Goal: Task Accomplishment & Management: Manage account settings

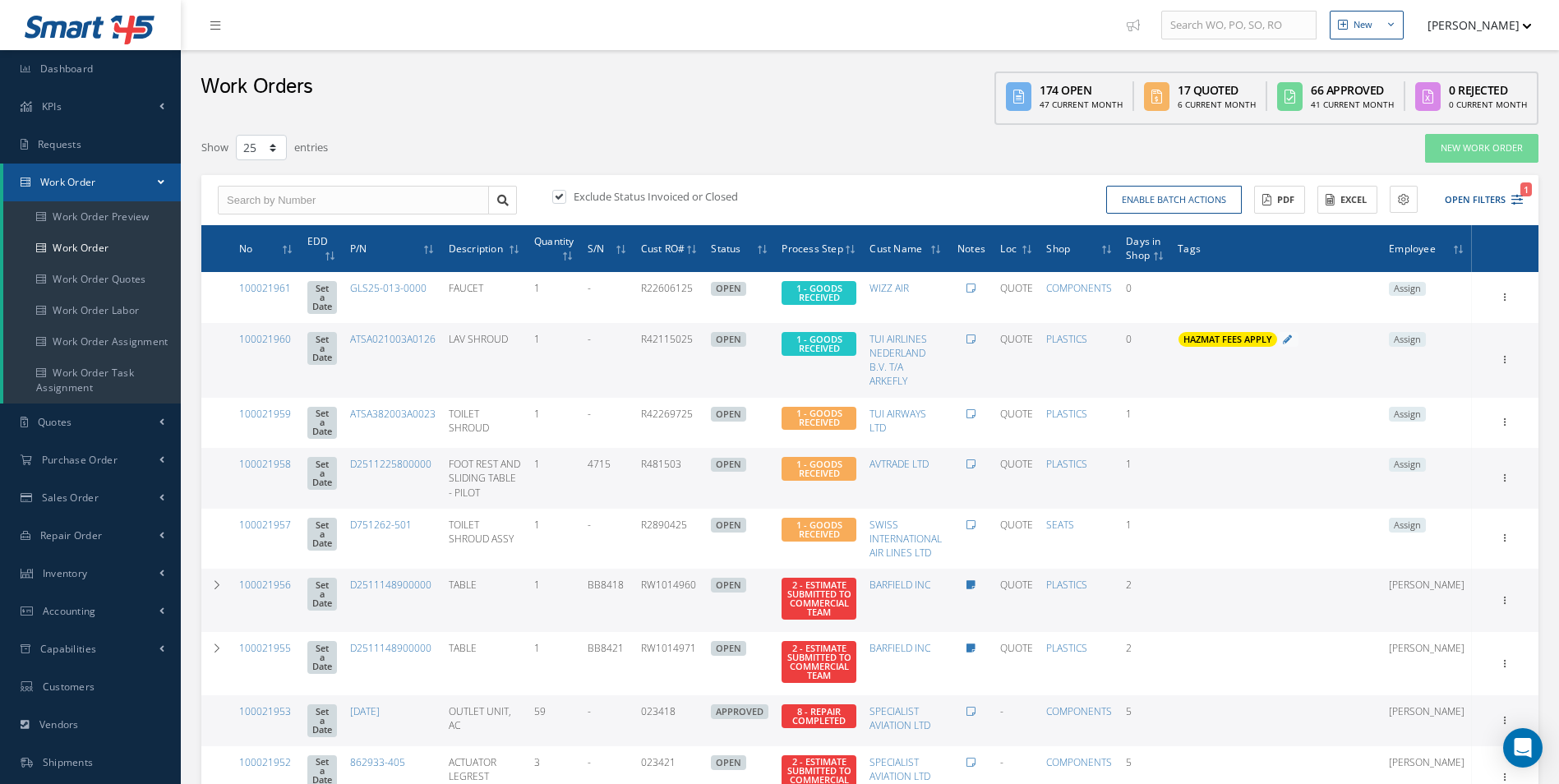
select select "25"
click at [302, 206] on input "text" at bounding box center [353, 200] width 272 height 29
click at [434, 196] on input "100021881" at bounding box center [353, 200] width 272 height 29
drag, startPoint x: 345, startPoint y: 202, endPoint x: 183, endPoint y: 203, distance: 162.0
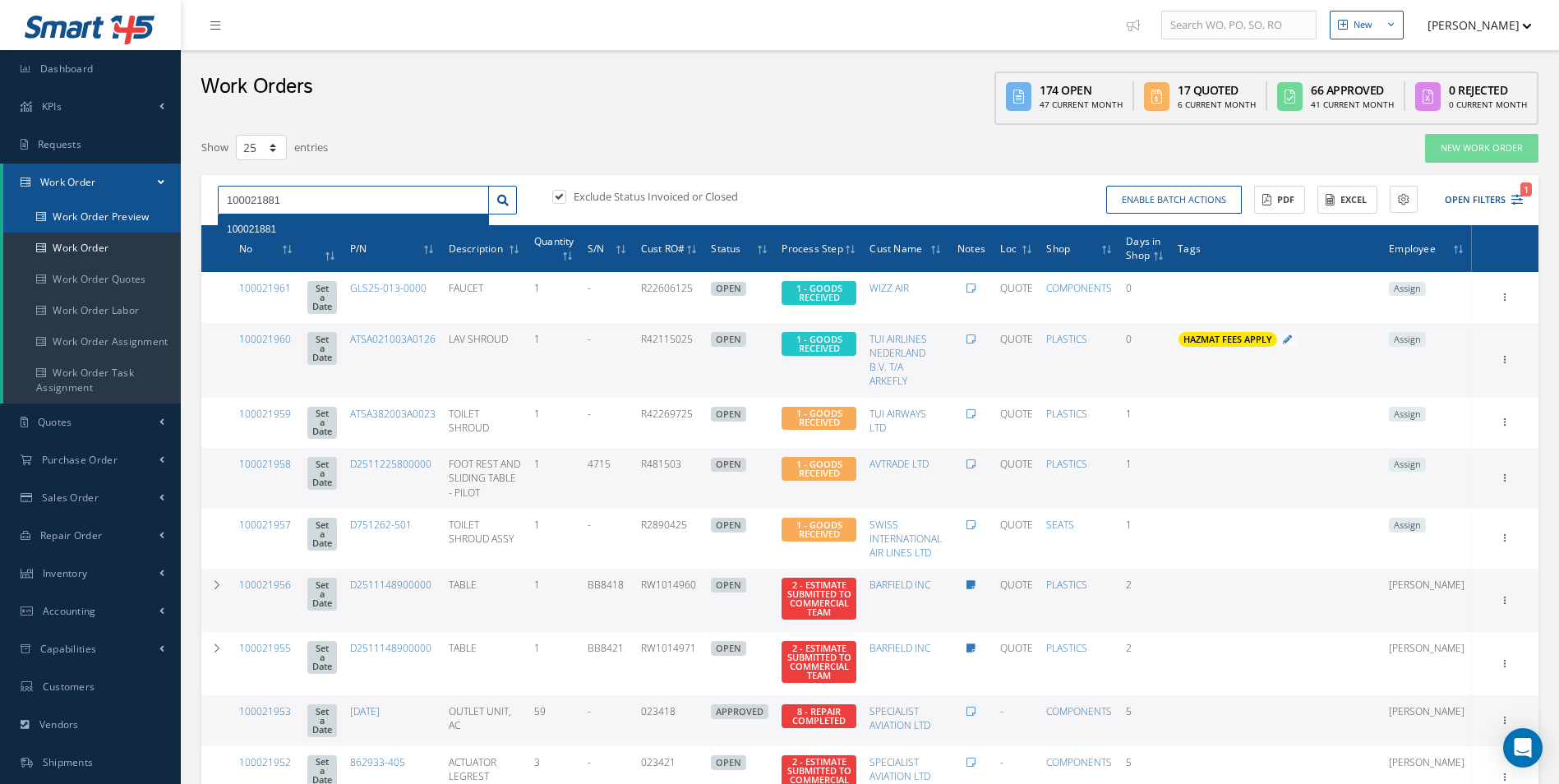
type input "100021881"
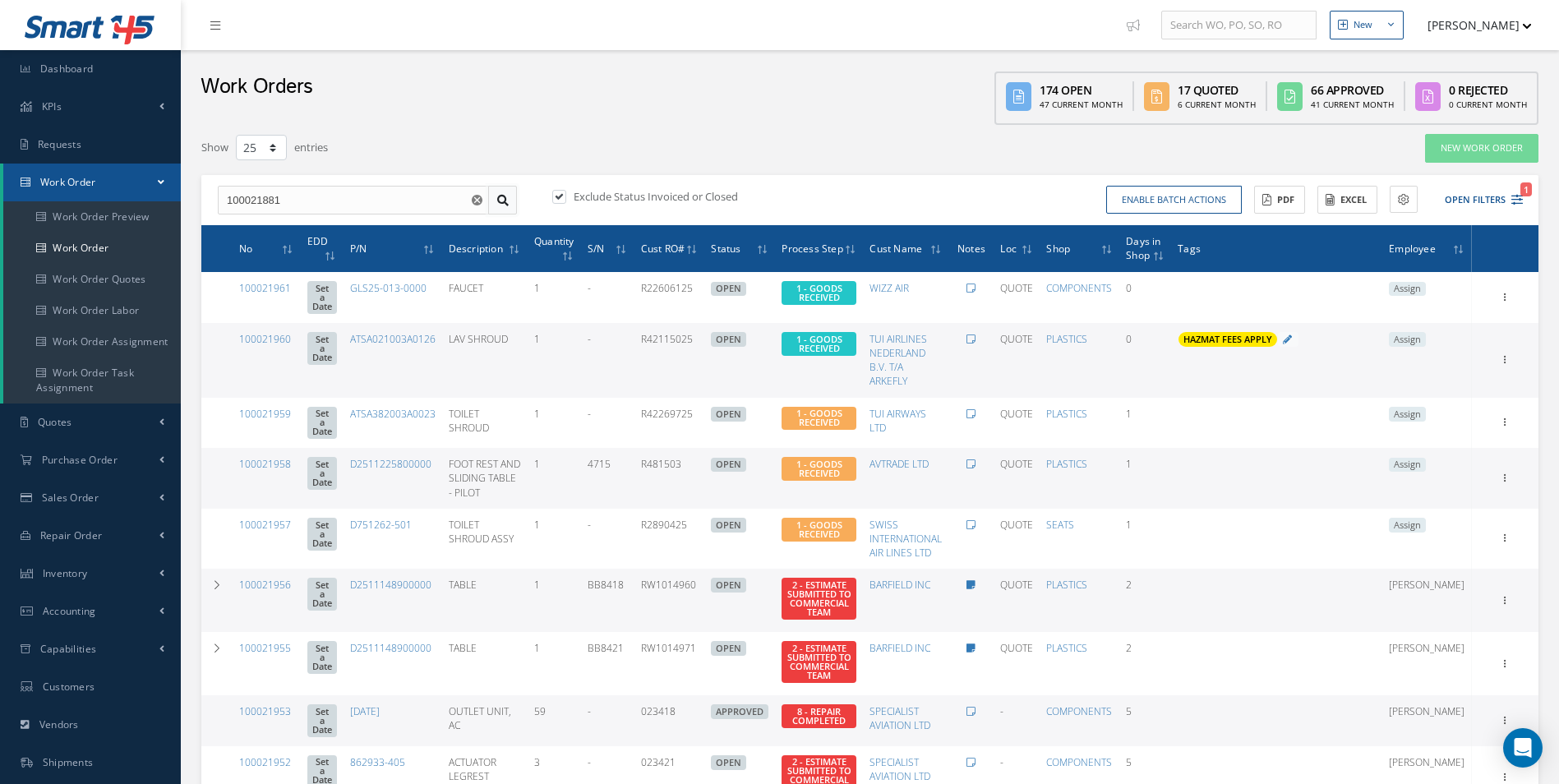
click at [499, 199] on icon at bounding box center [503, 200] width 12 height 12
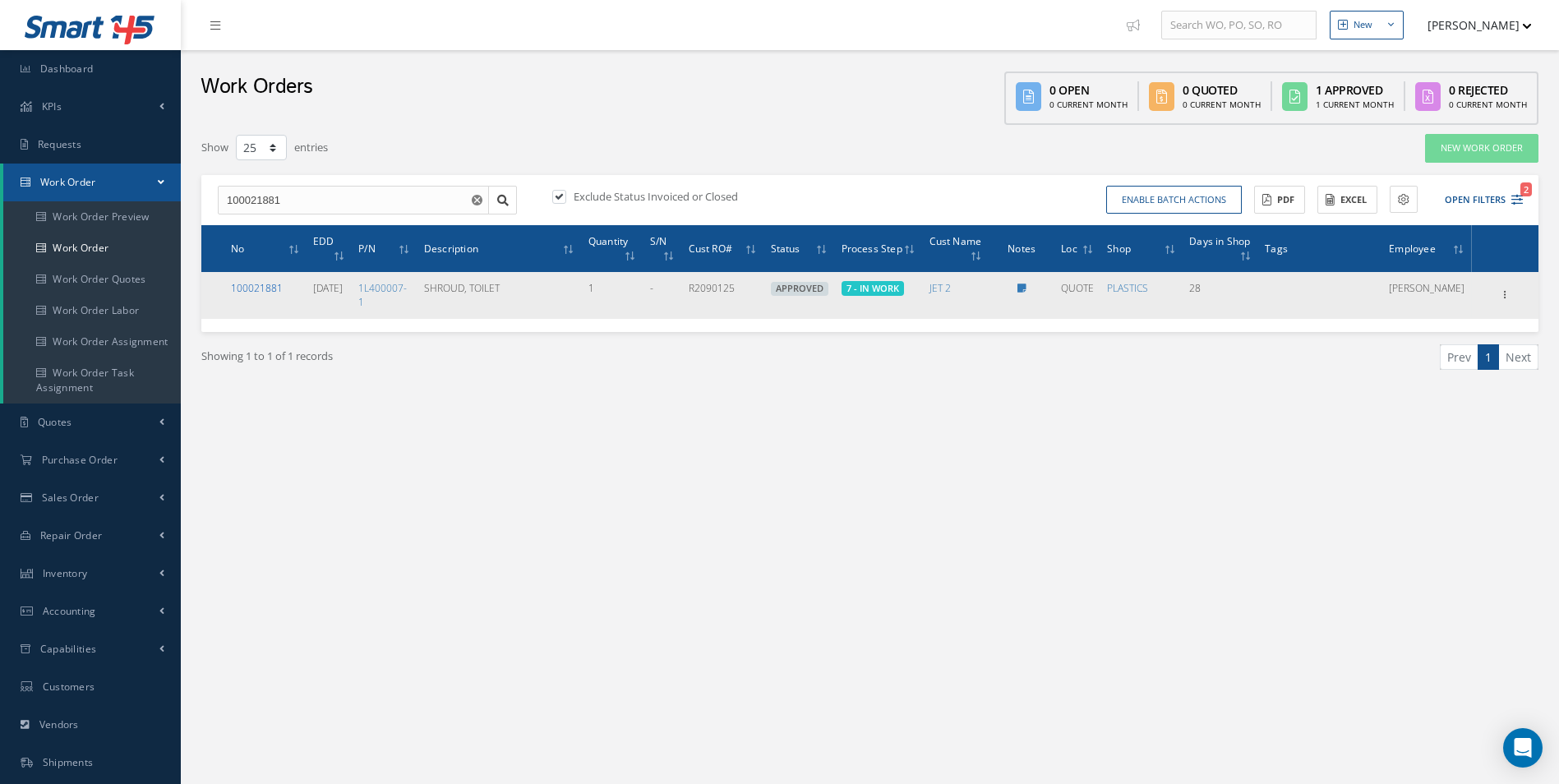
click at [264, 285] on link "100021881" at bounding box center [256, 288] width 52 height 14
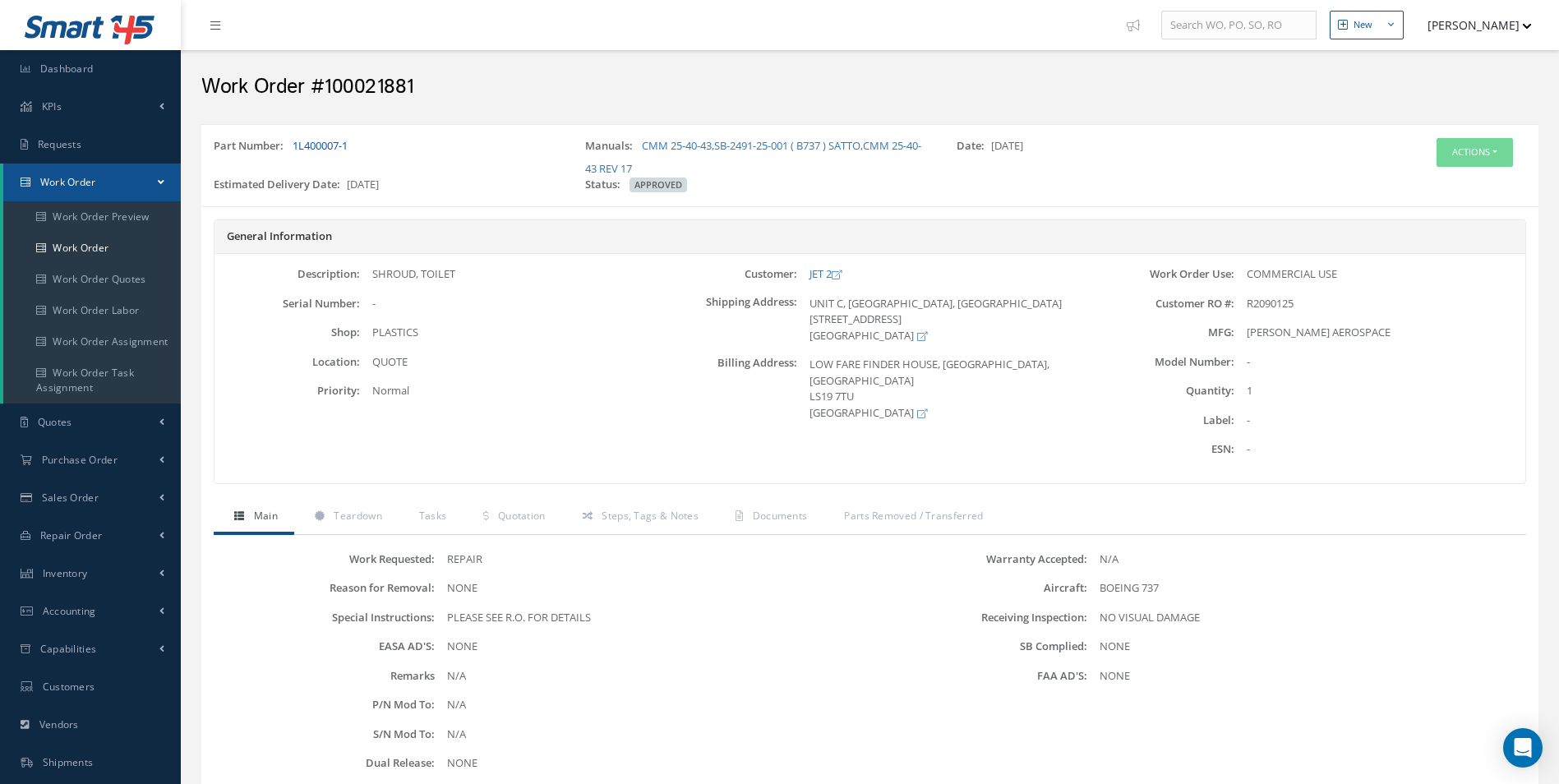
drag, startPoint x: 402, startPoint y: 145, endPoint x: 296, endPoint y: 146, distance: 106.0
click at [296, 146] on div "Part Number: 1L400007-1" at bounding box center [386, 157] width 371 height 38
copy link "1L400007-1"
drag, startPoint x: 333, startPoint y: 517, endPoint x: 369, endPoint y: 519, distance: 36.1
click at [333, 517] on link "Teardown" at bounding box center [345, 517] width 104 height 35
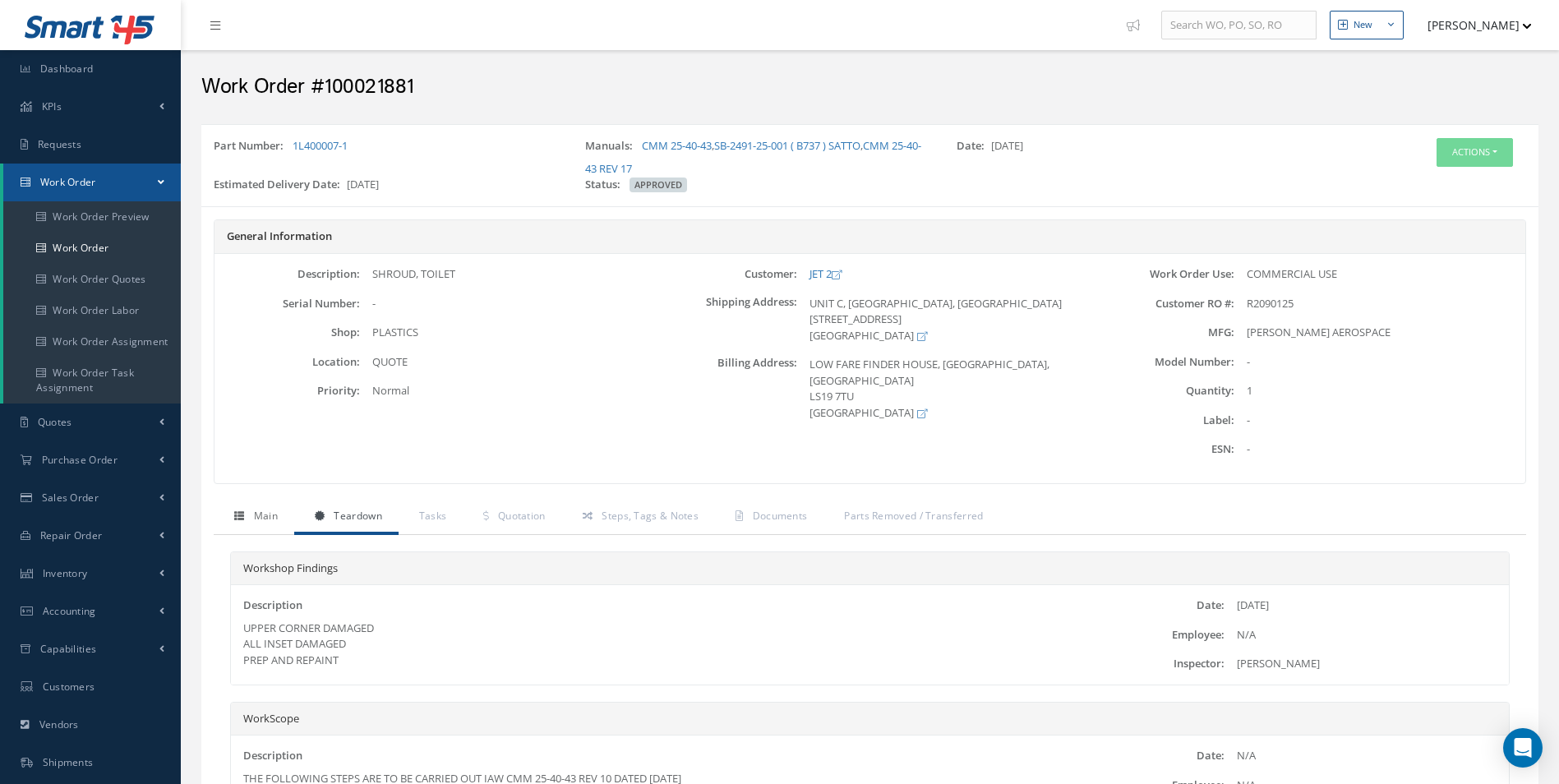
drag, startPoint x: 221, startPoint y: 521, endPoint x: 294, endPoint y: 520, distance: 73.0
click at [223, 521] on link "Main" at bounding box center [254, 517] width 80 height 35
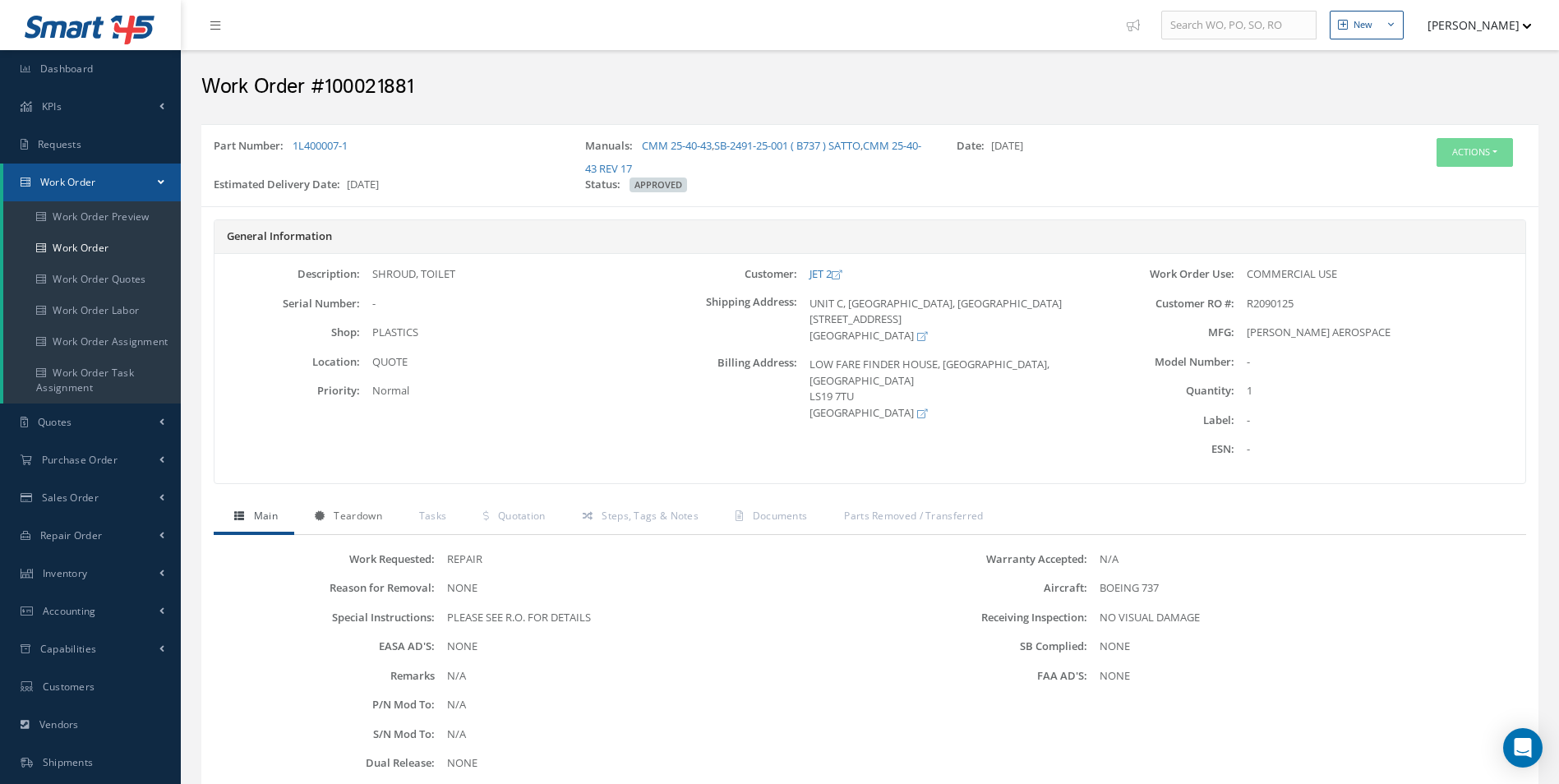
click at [294, 519] on link "Teardown" at bounding box center [345, 517] width 104 height 35
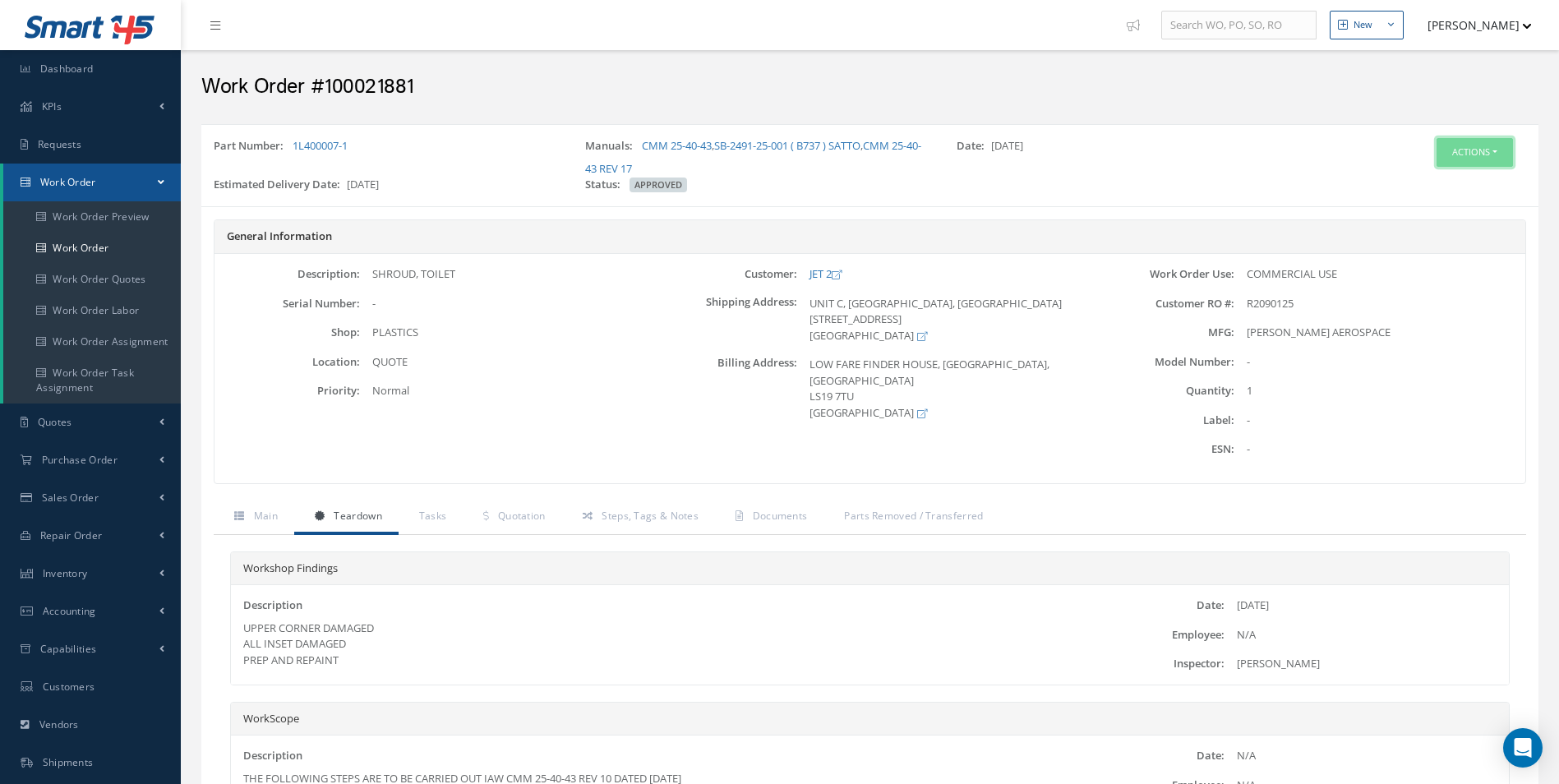
click at [1485, 159] on button "Actions" at bounding box center [1475, 152] width 77 height 28
click at [1457, 185] on link "Edit" at bounding box center [1450, 183] width 132 height 22
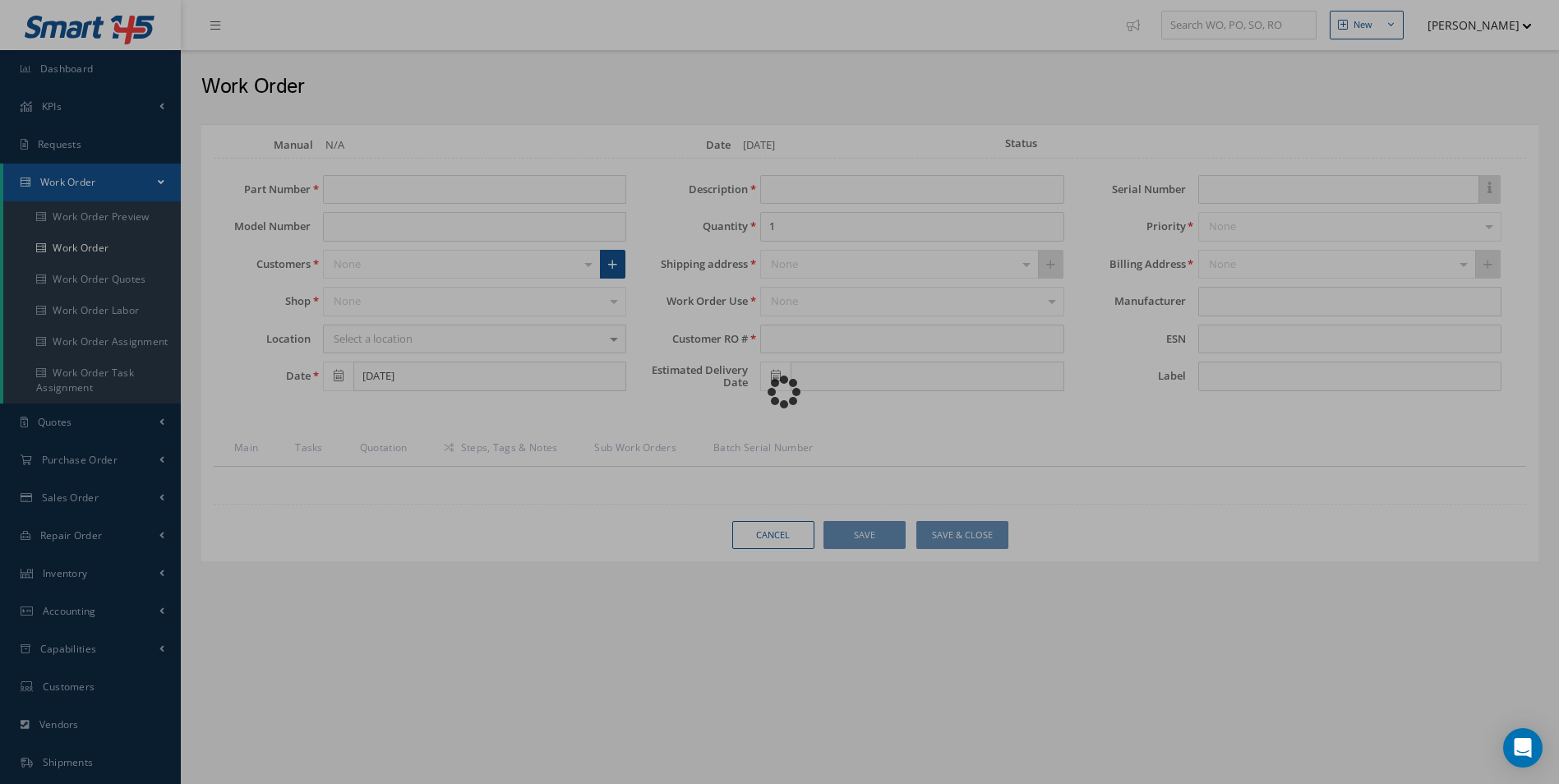
type input "1L400007-1"
type input "08/27/2025"
type input "SHROUD, TOILET"
type input "R2090125"
type input "10/09/2025"
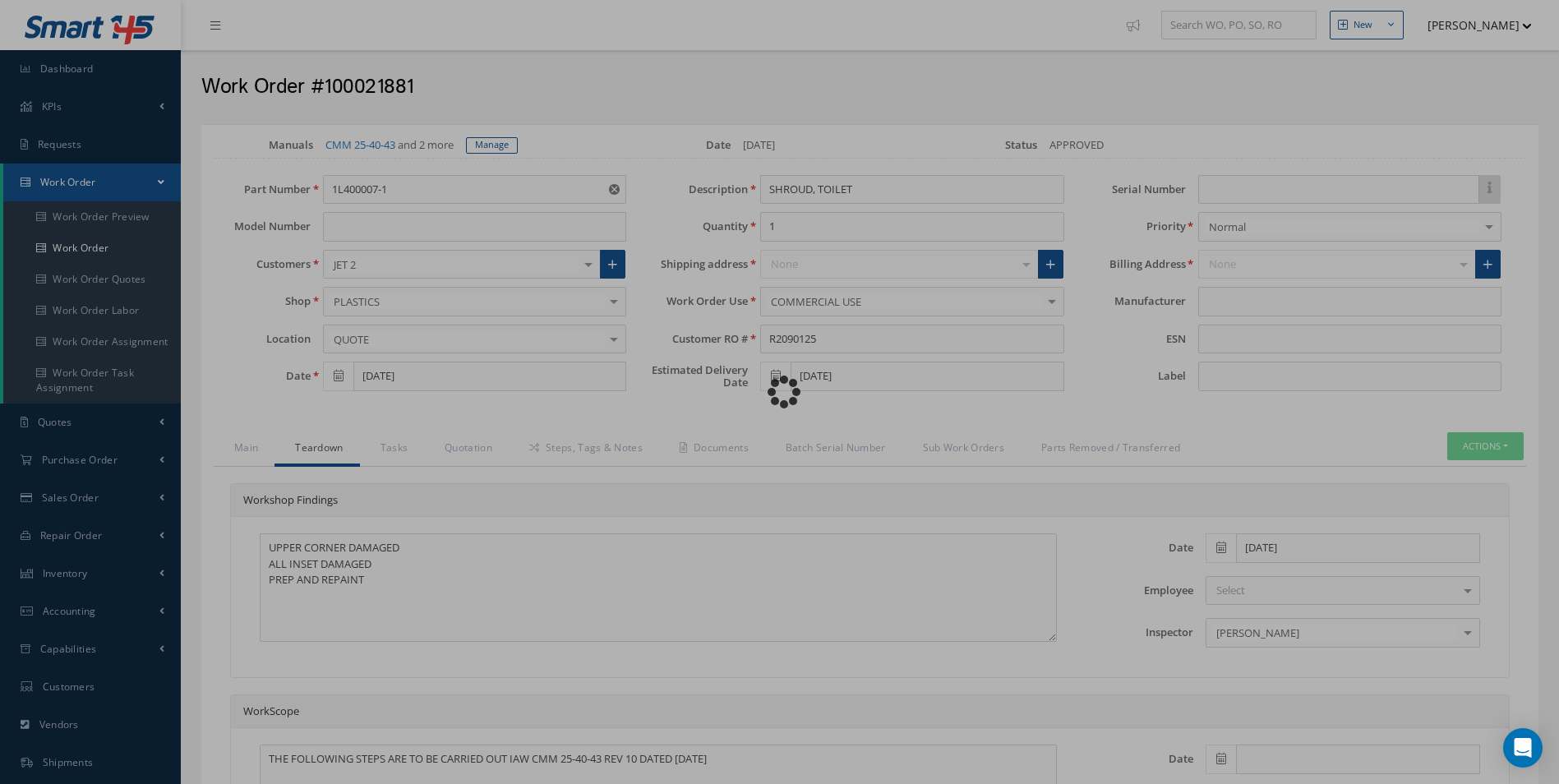
type input "COLLINS AEROSPACE"
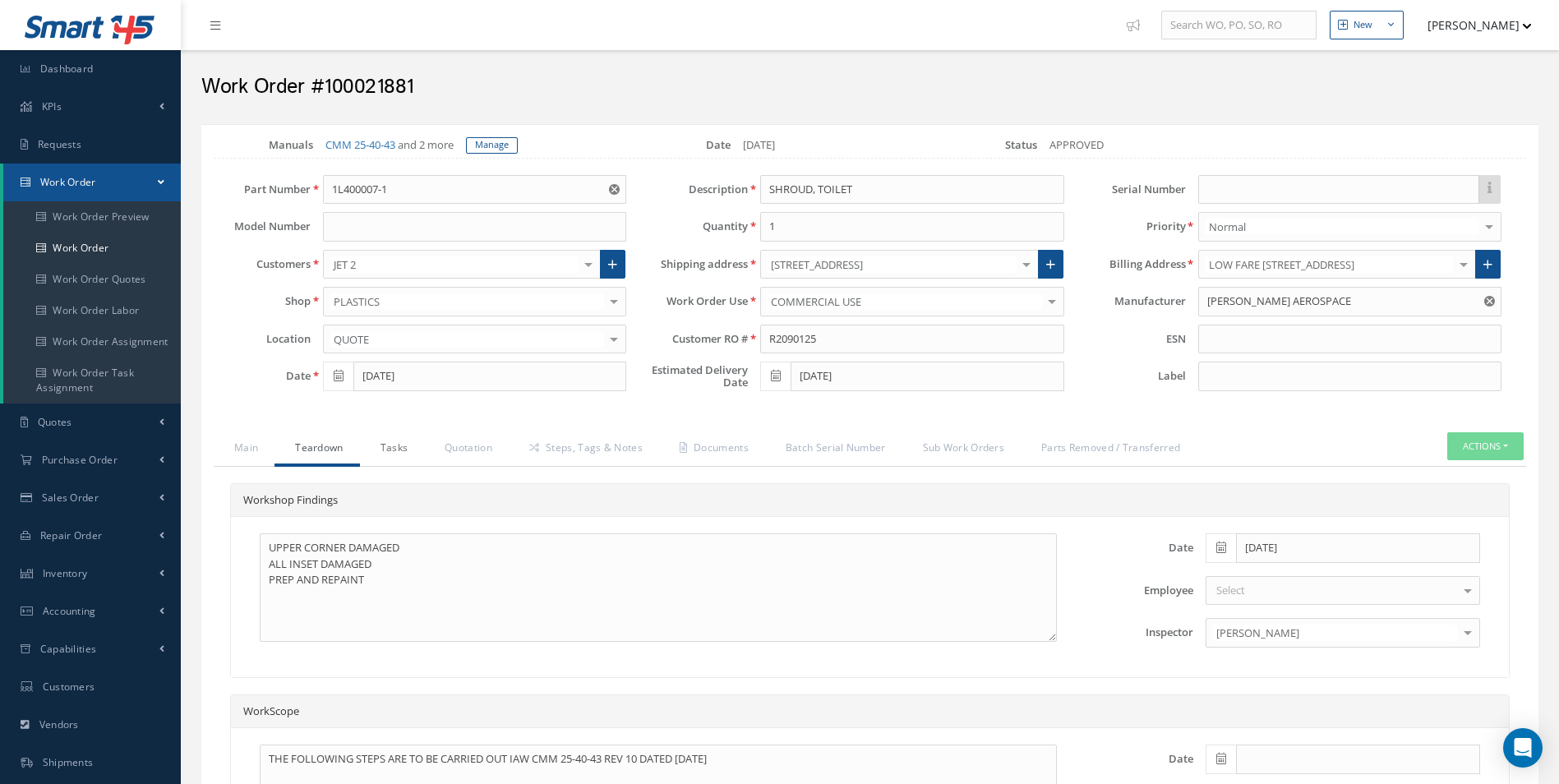
click at [392, 437] on link "Tasks" at bounding box center [392, 449] width 65 height 35
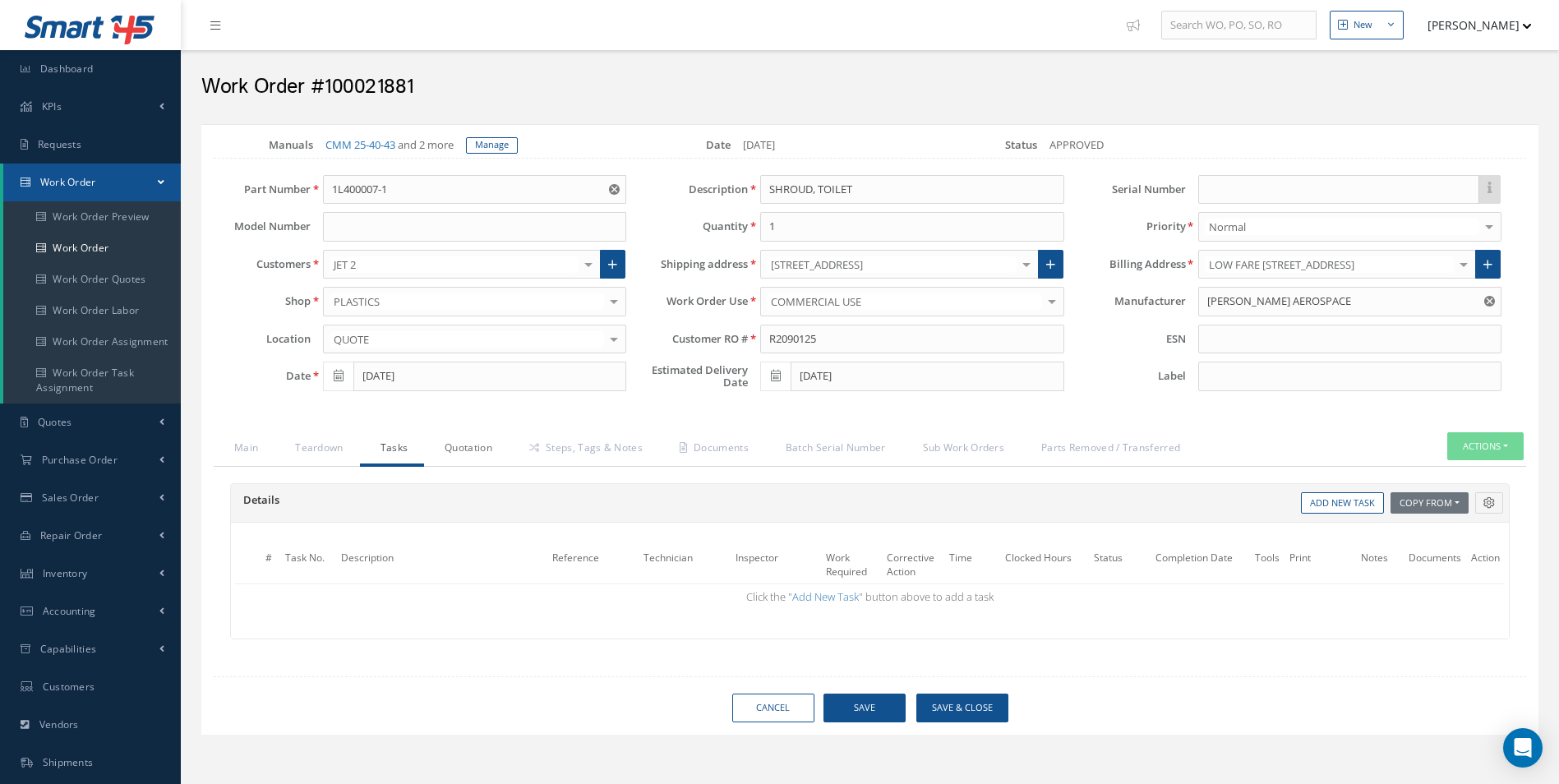
click at [455, 447] on link "Quotation" at bounding box center [466, 449] width 85 height 35
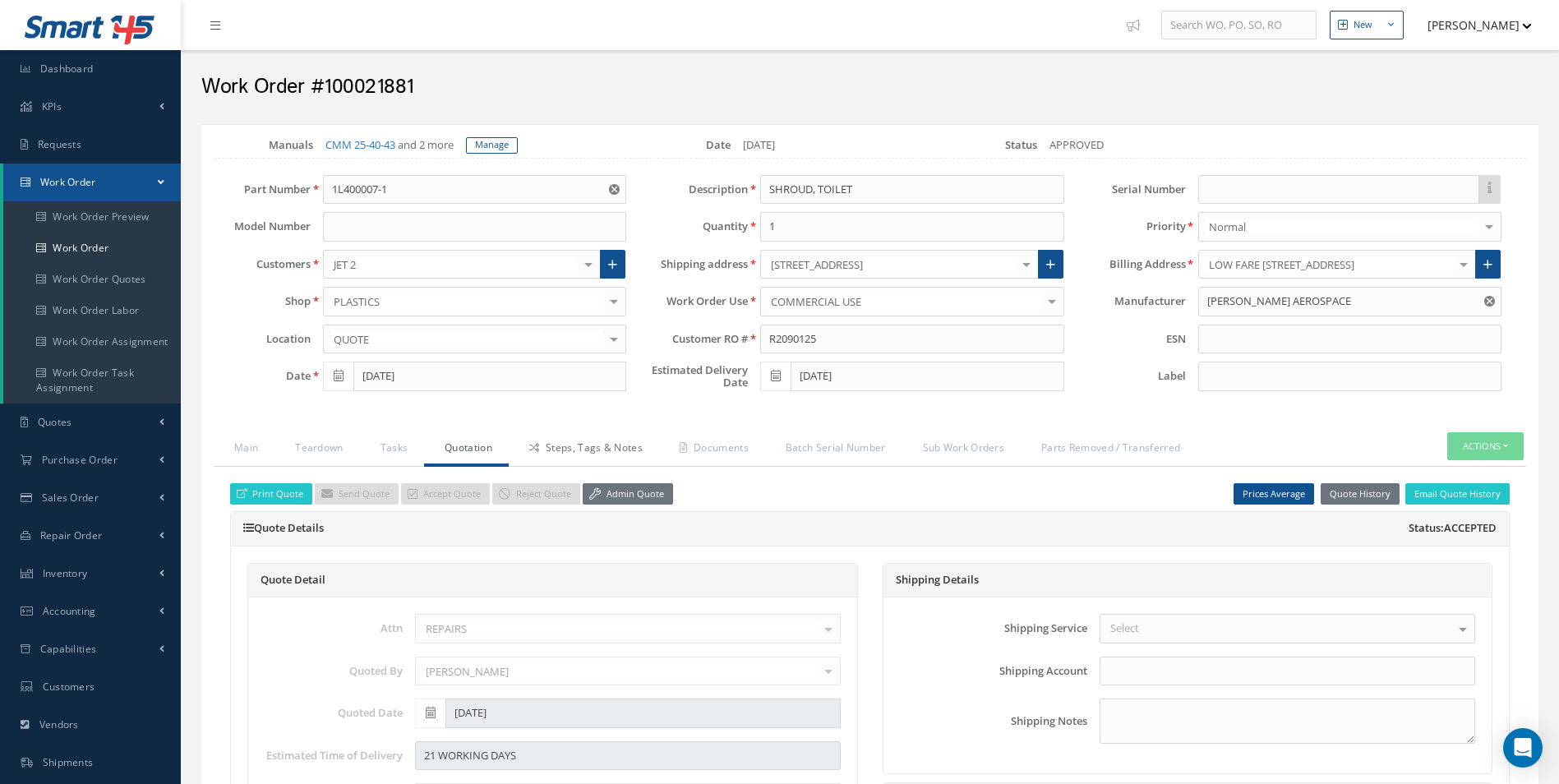
click at [559, 449] on link "Steps, Tags & Notes" at bounding box center [583, 449] width 150 height 35
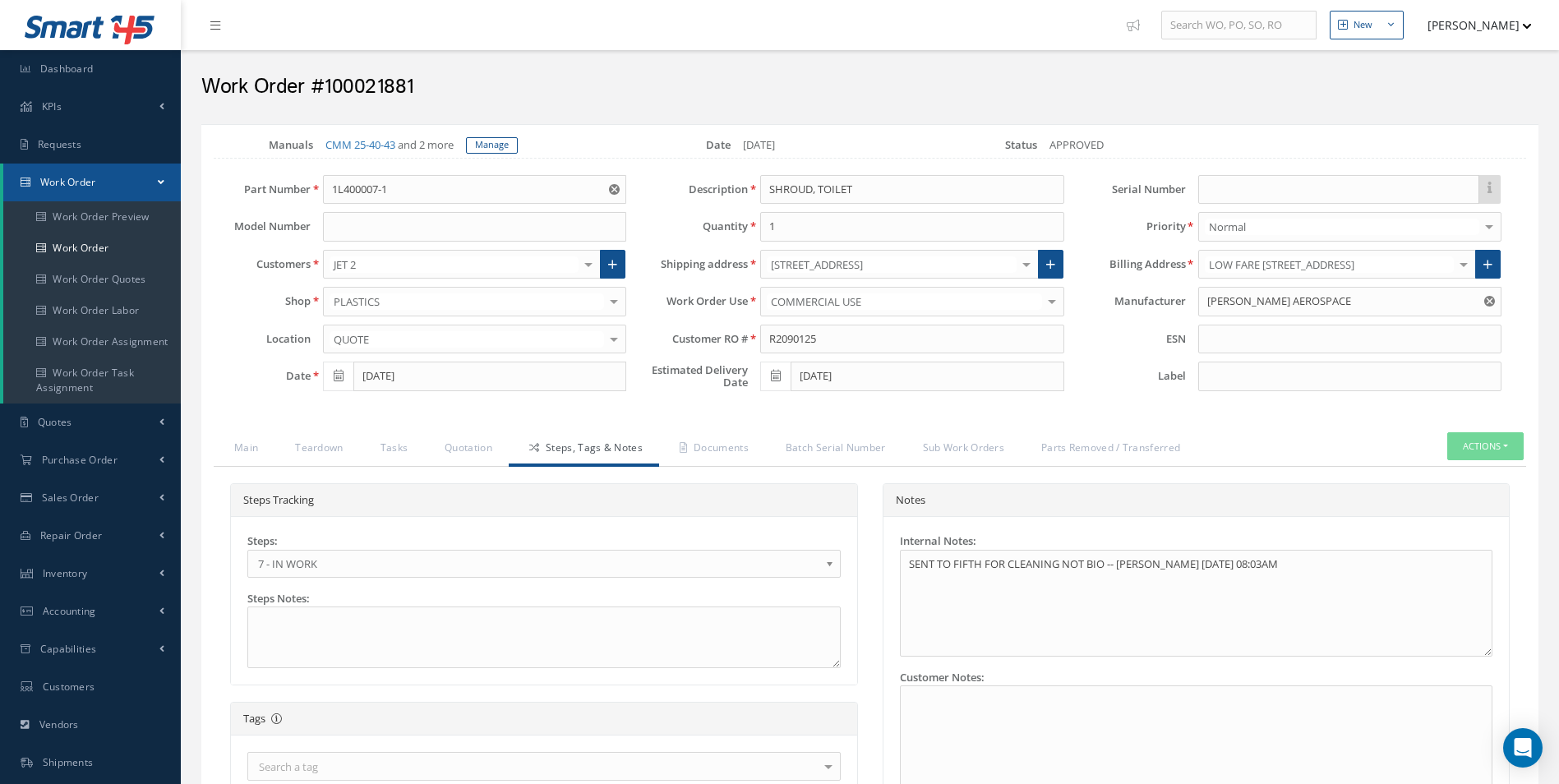
click at [345, 565] on span "7 - IN WORK" at bounding box center [539, 563] width 562 height 20
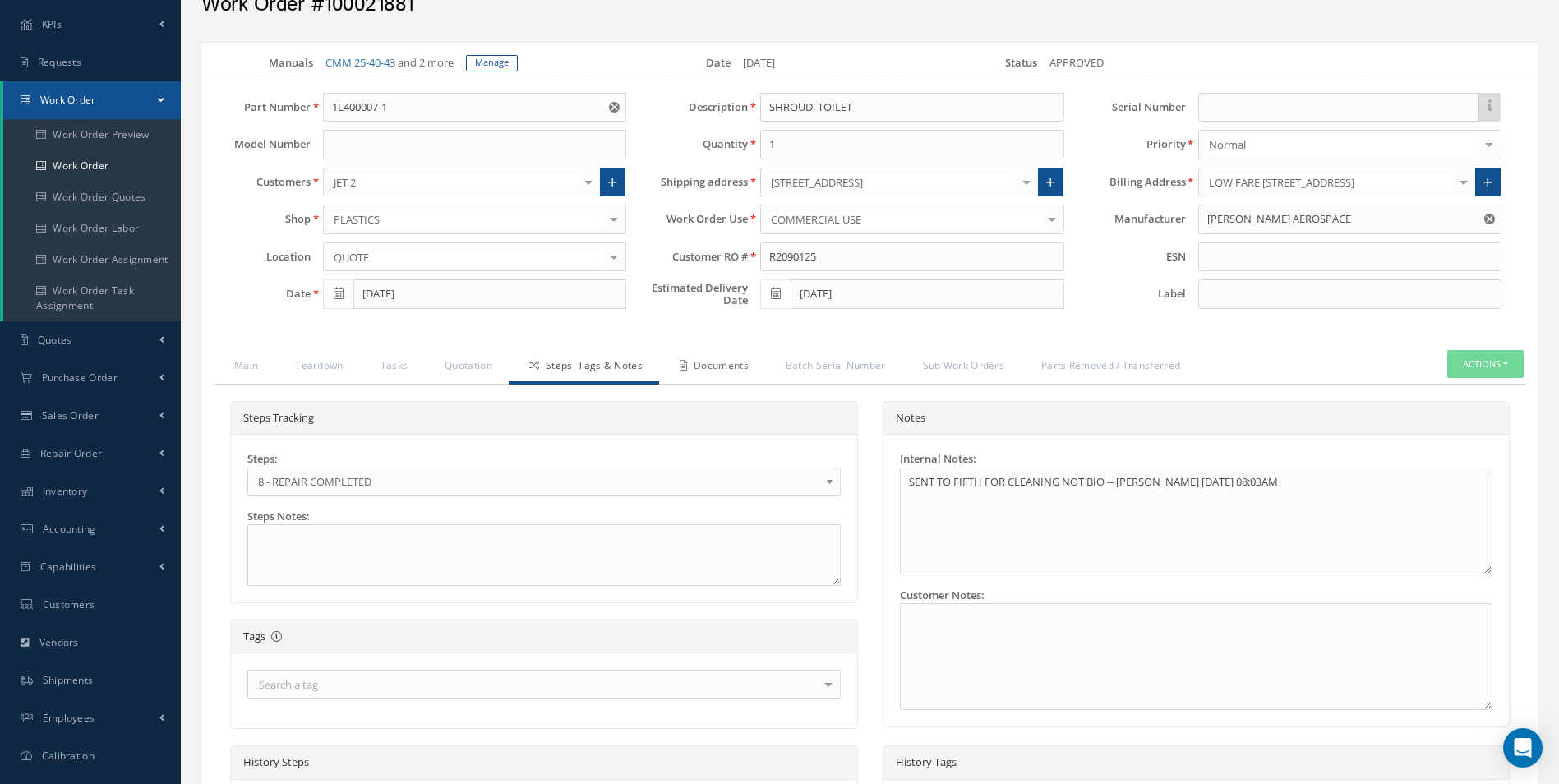
click at [698, 368] on link "Documents" at bounding box center [711, 367] width 106 height 35
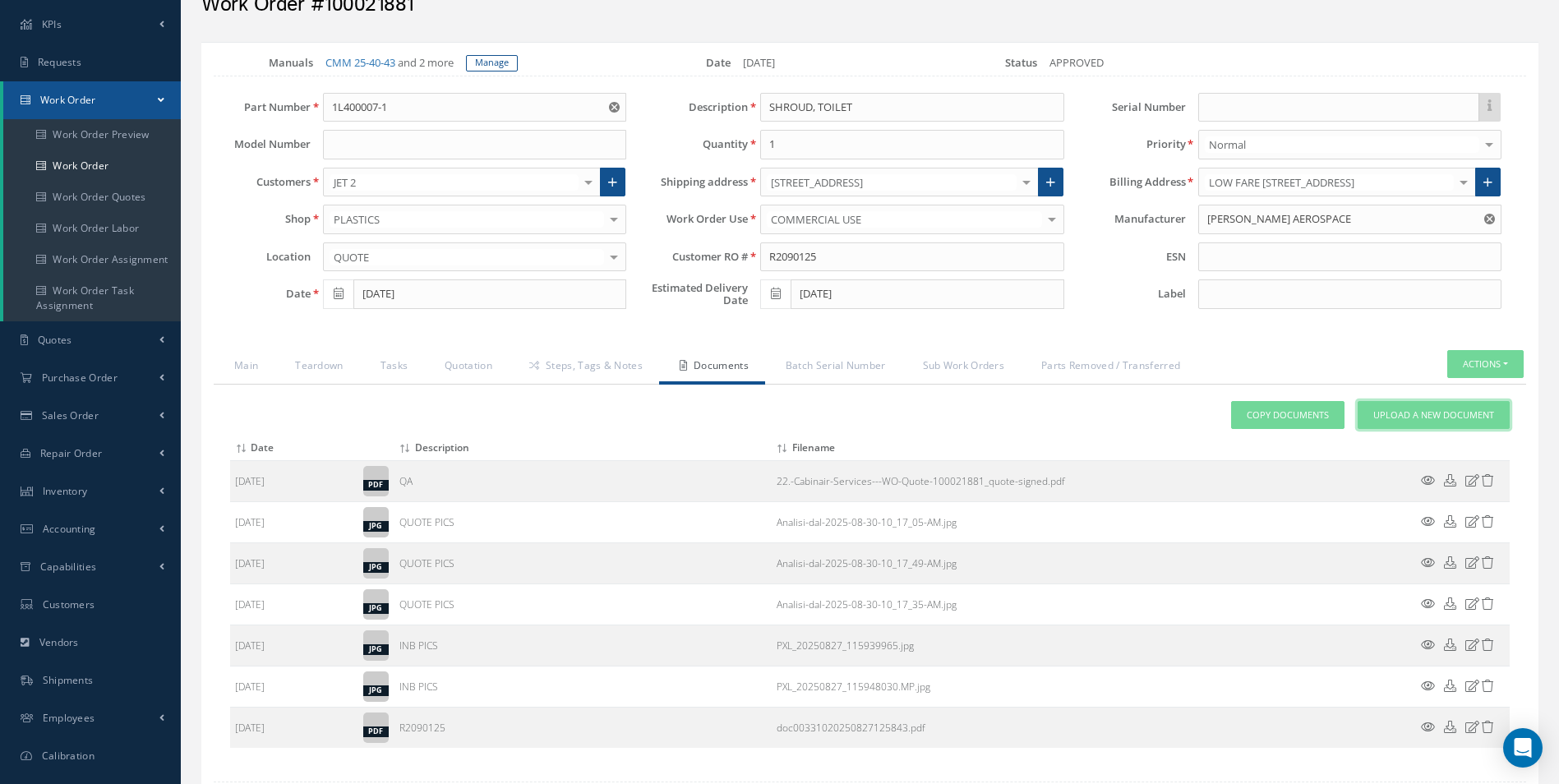
click at [1453, 404] on link "Upload a New Document" at bounding box center [1433, 416] width 152 height 28
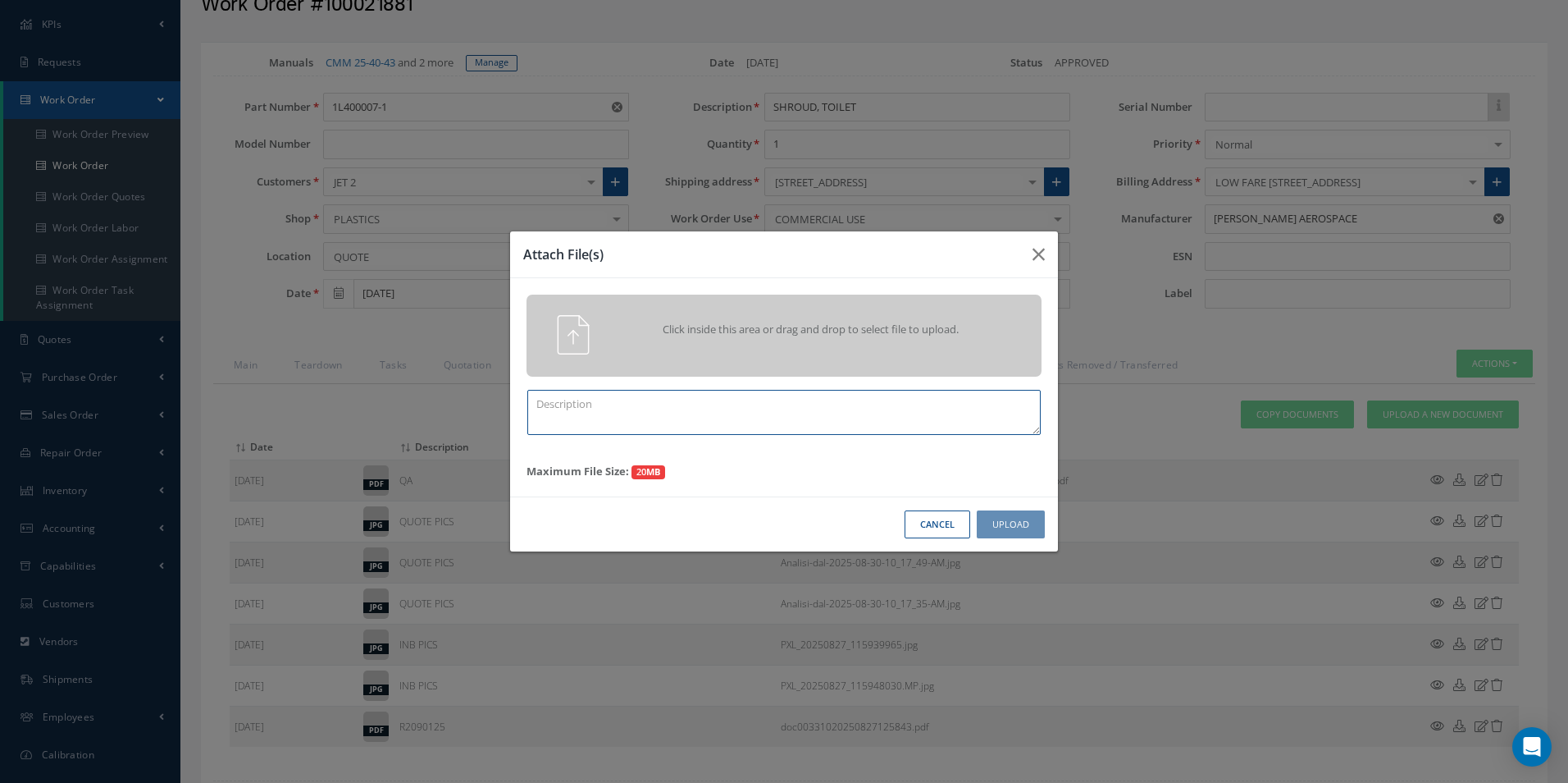
click at [802, 422] on textarea at bounding box center [784, 411] width 513 height 45
type textarea "f"
type textarea "FINISH"
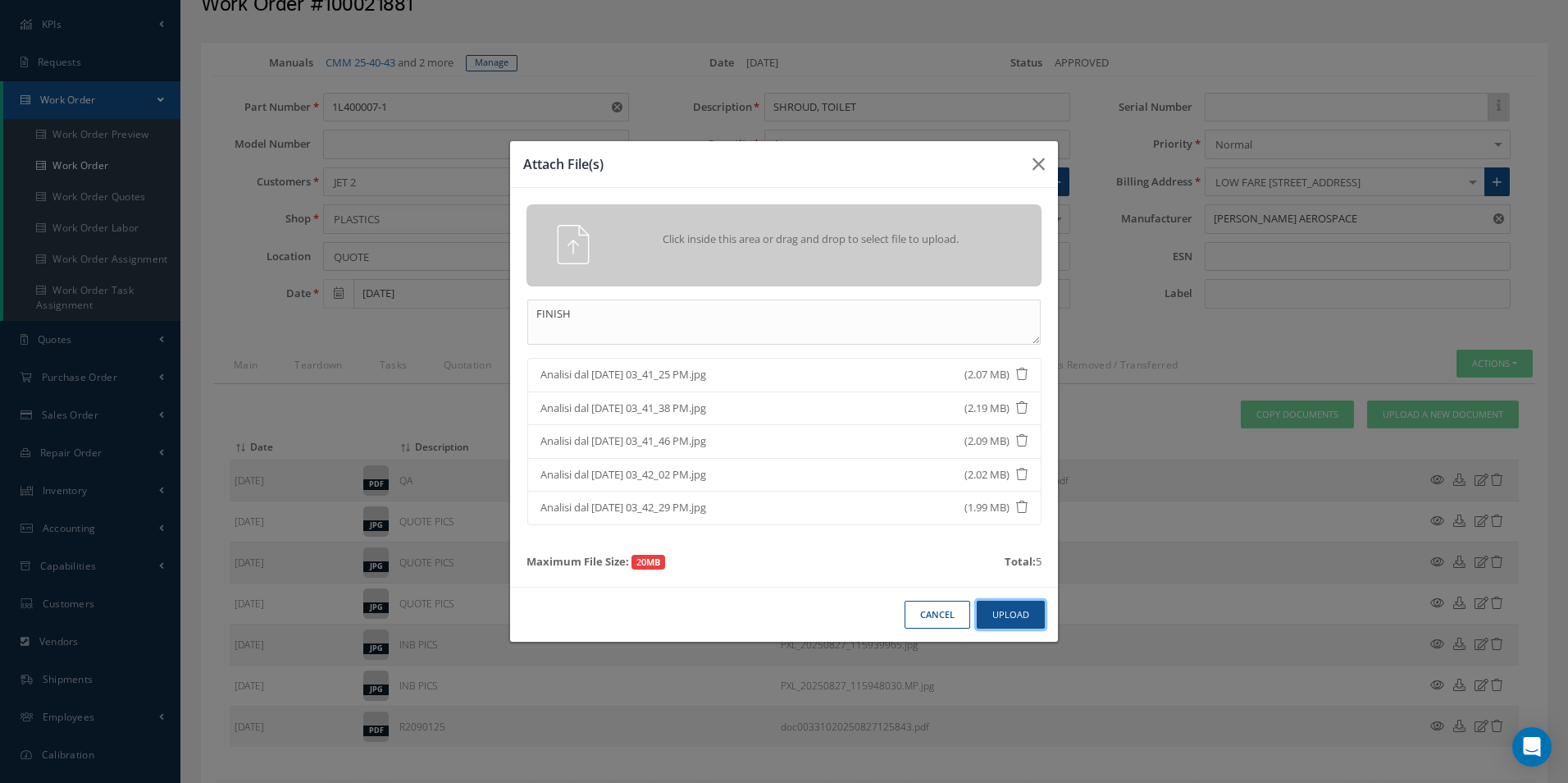
click at [1032, 619] on button "Upload" at bounding box center [1010, 615] width 68 height 28
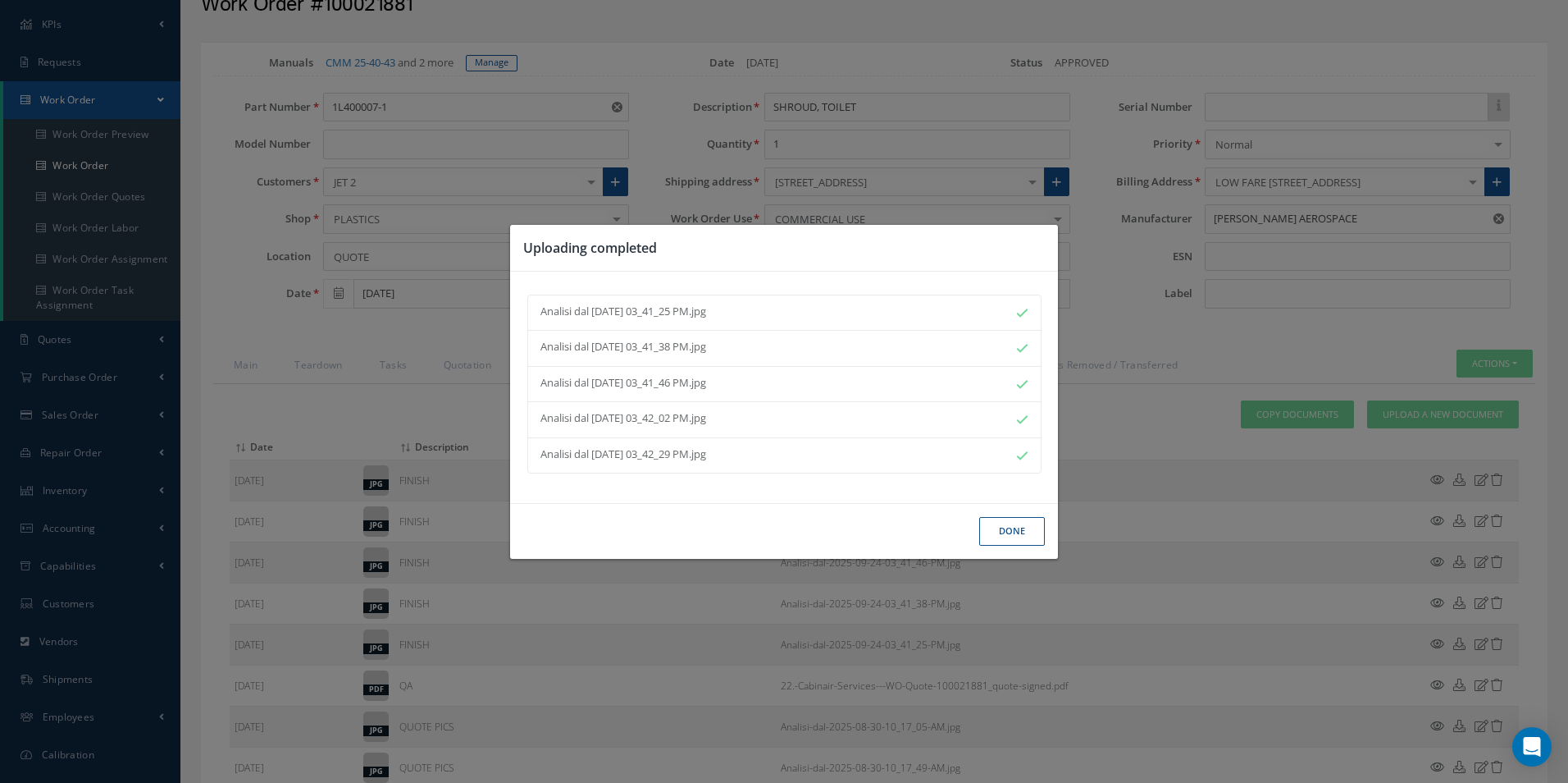
click at [1024, 533] on button "Done" at bounding box center [1012, 531] width 66 height 28
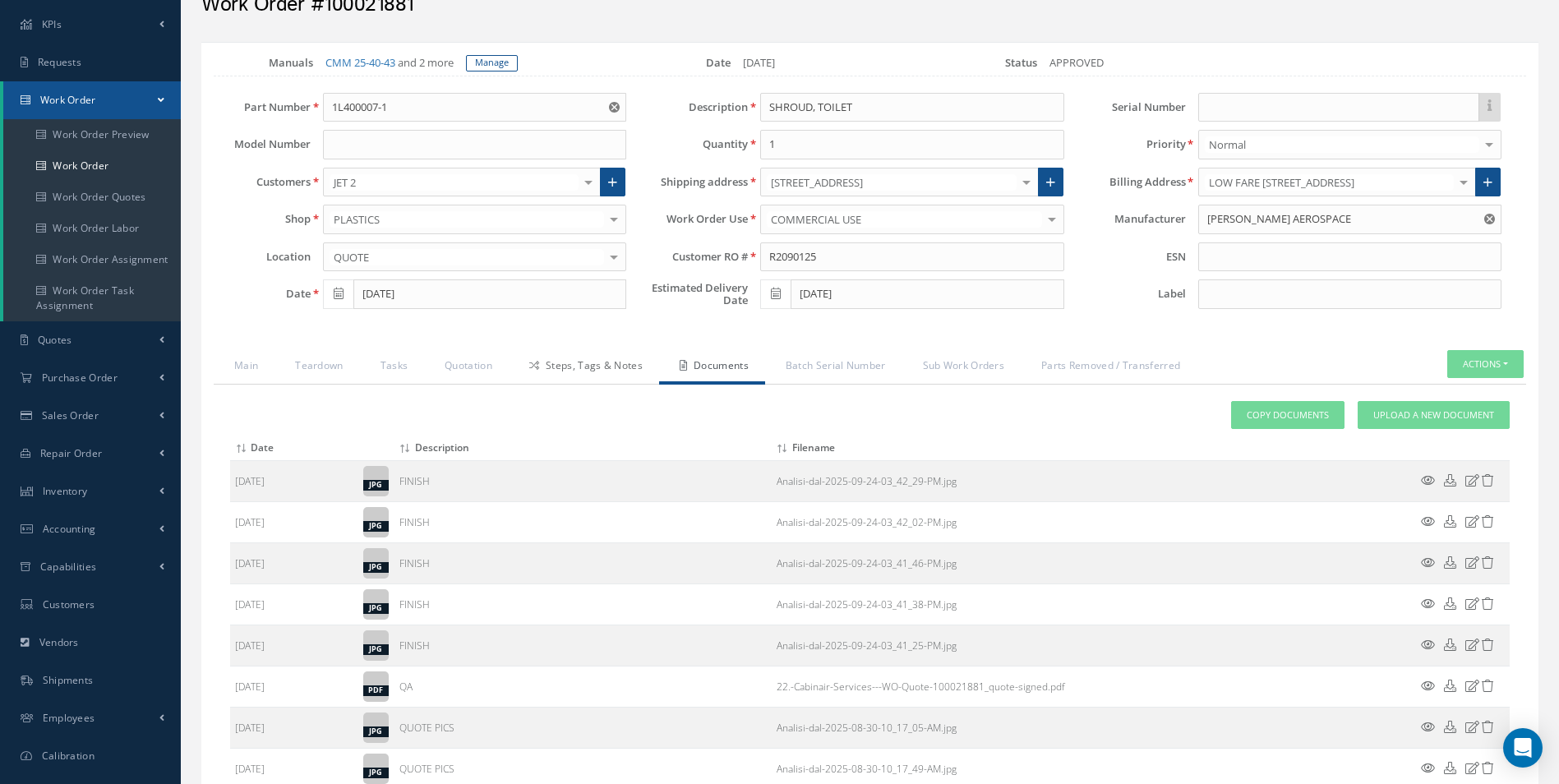
click at [560, 358] on link "Steps, Tags & Notes" at bounding box center [583, 367] width 150 height 35
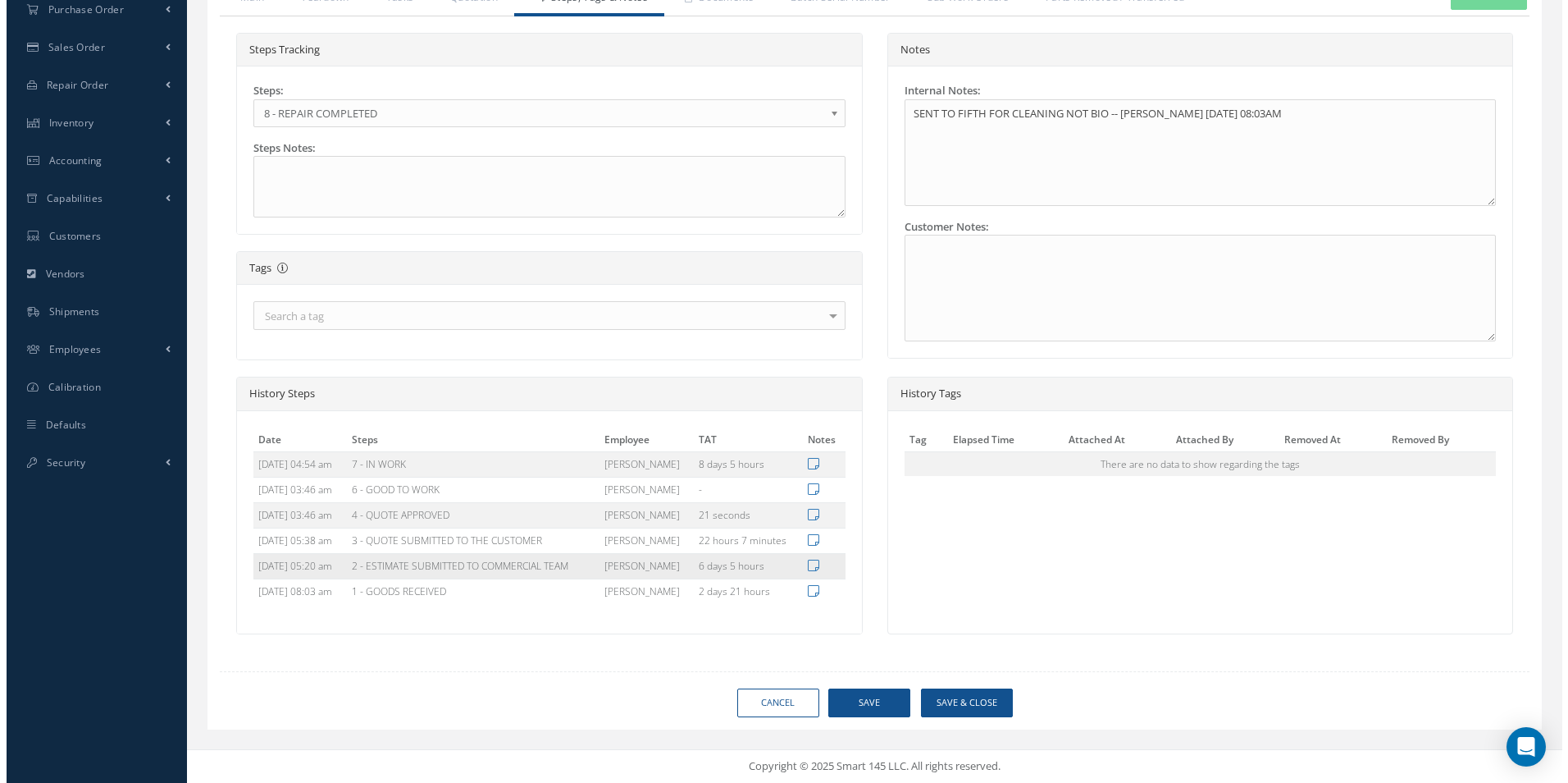
scroll to position [122, 0]
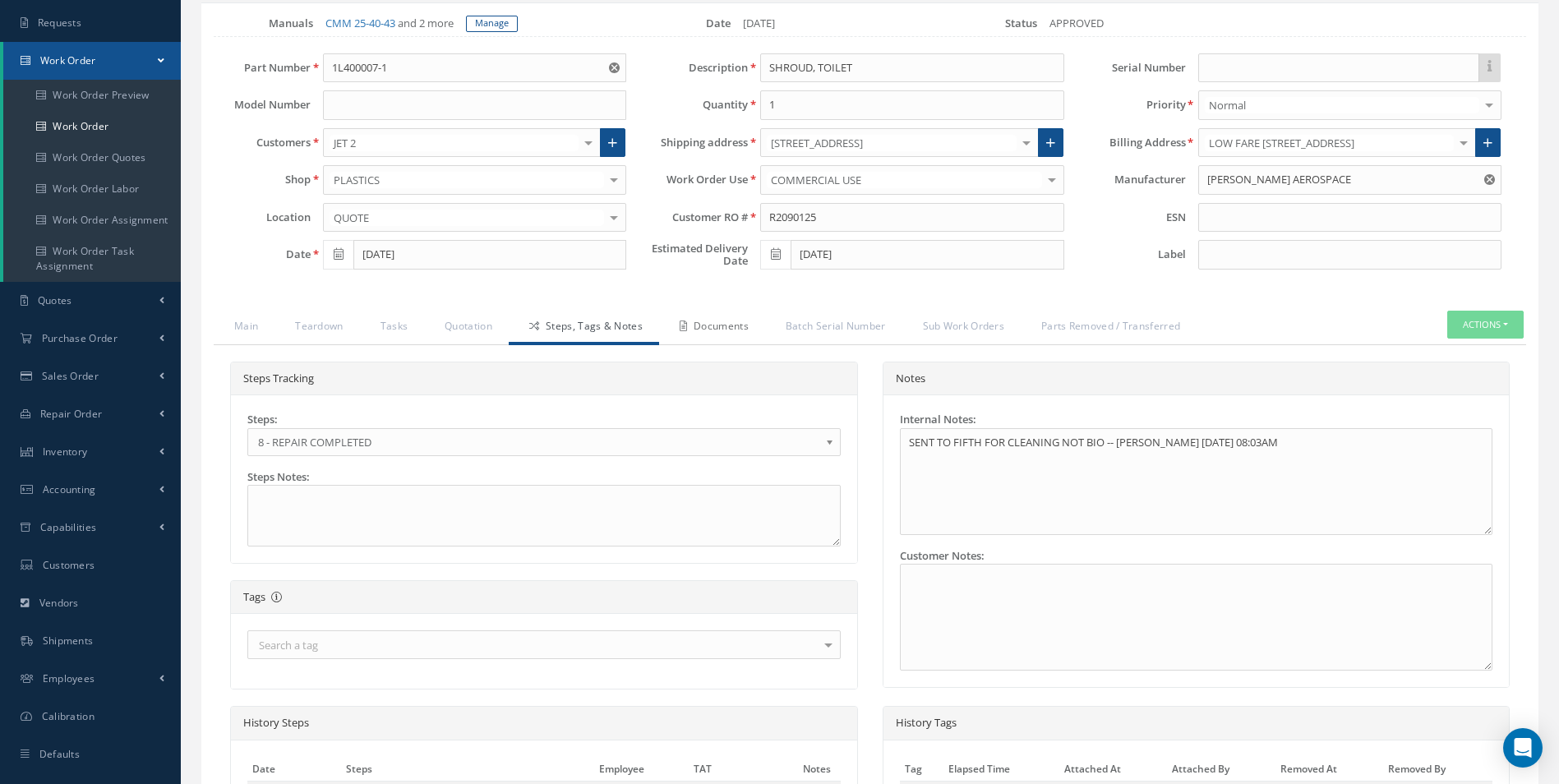
click at [704, 326] on link "Documents" at bounding box center [711, 327] width 106 height 35
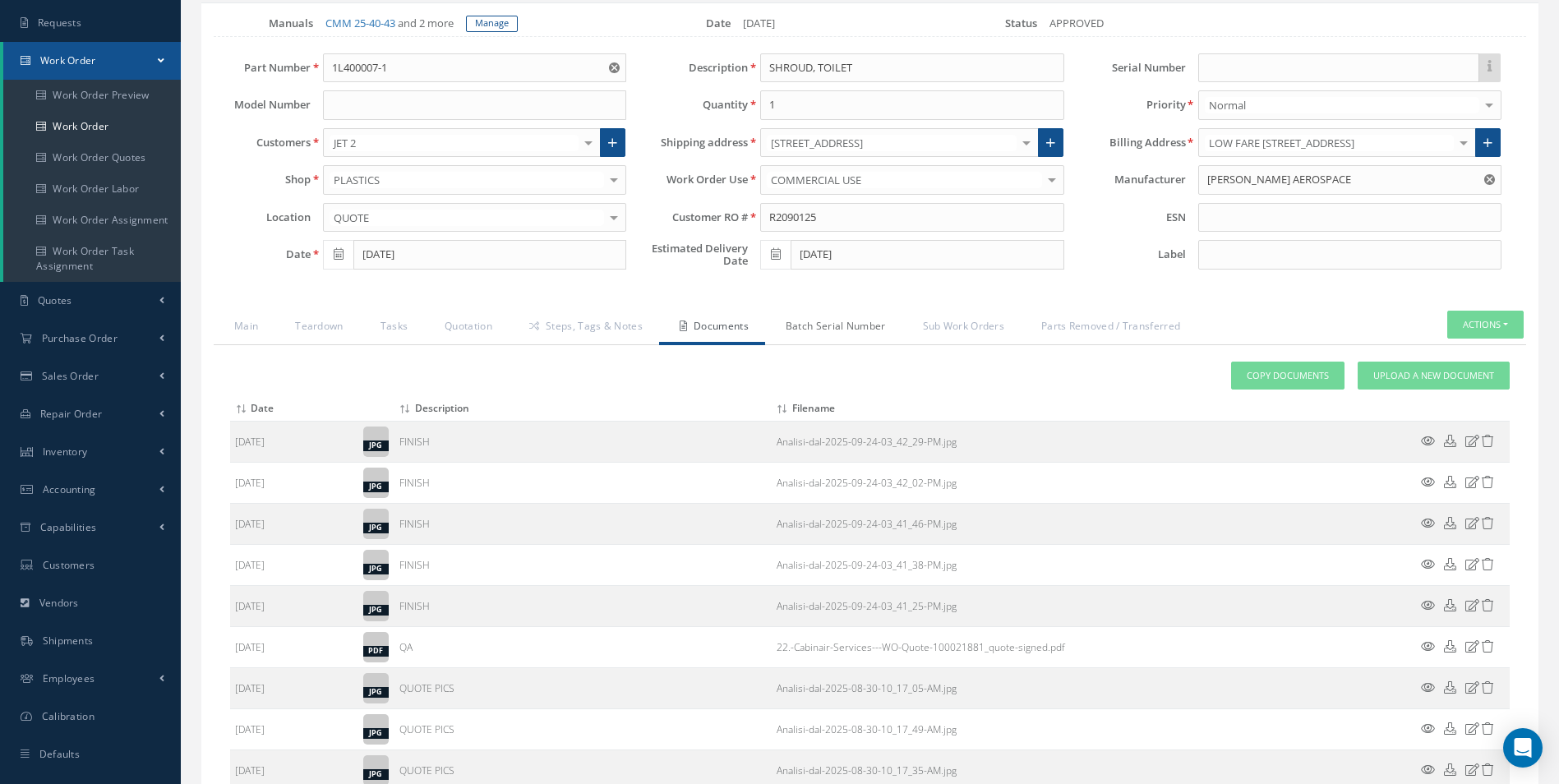
click at [840, 327] on link "Batch Serial Number" at bounding box center [833, 327] width 137 height 35
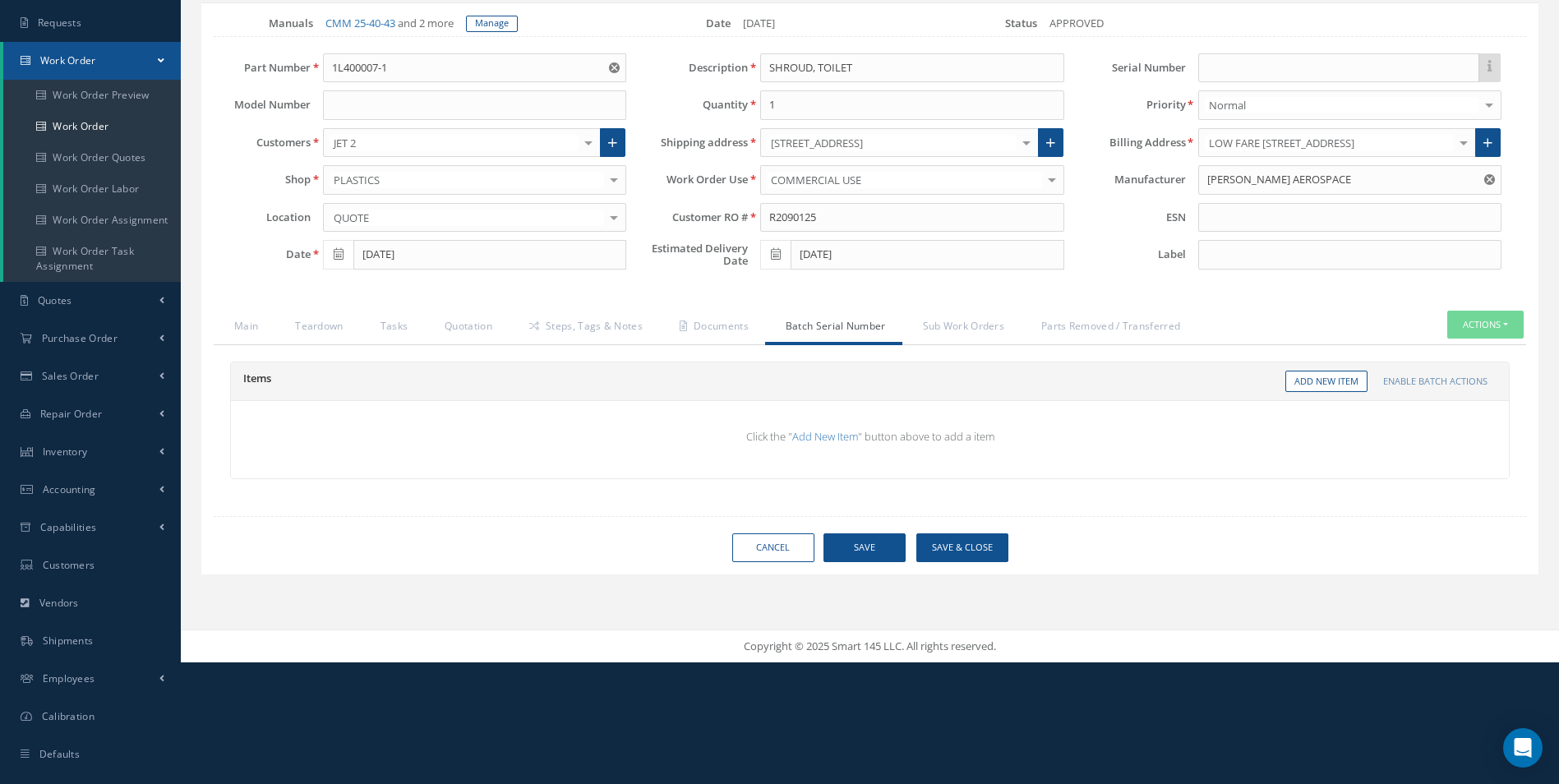
click at [729, 347] on div "Items Enable Batch Actions Remove Selected Item(s) Add New Item Click the " Add…" at bounding box center [870, 429] width 1312 height 167
click at [702, 332] on link "Documents" at bounding box center [711, 327] width 106 height 35
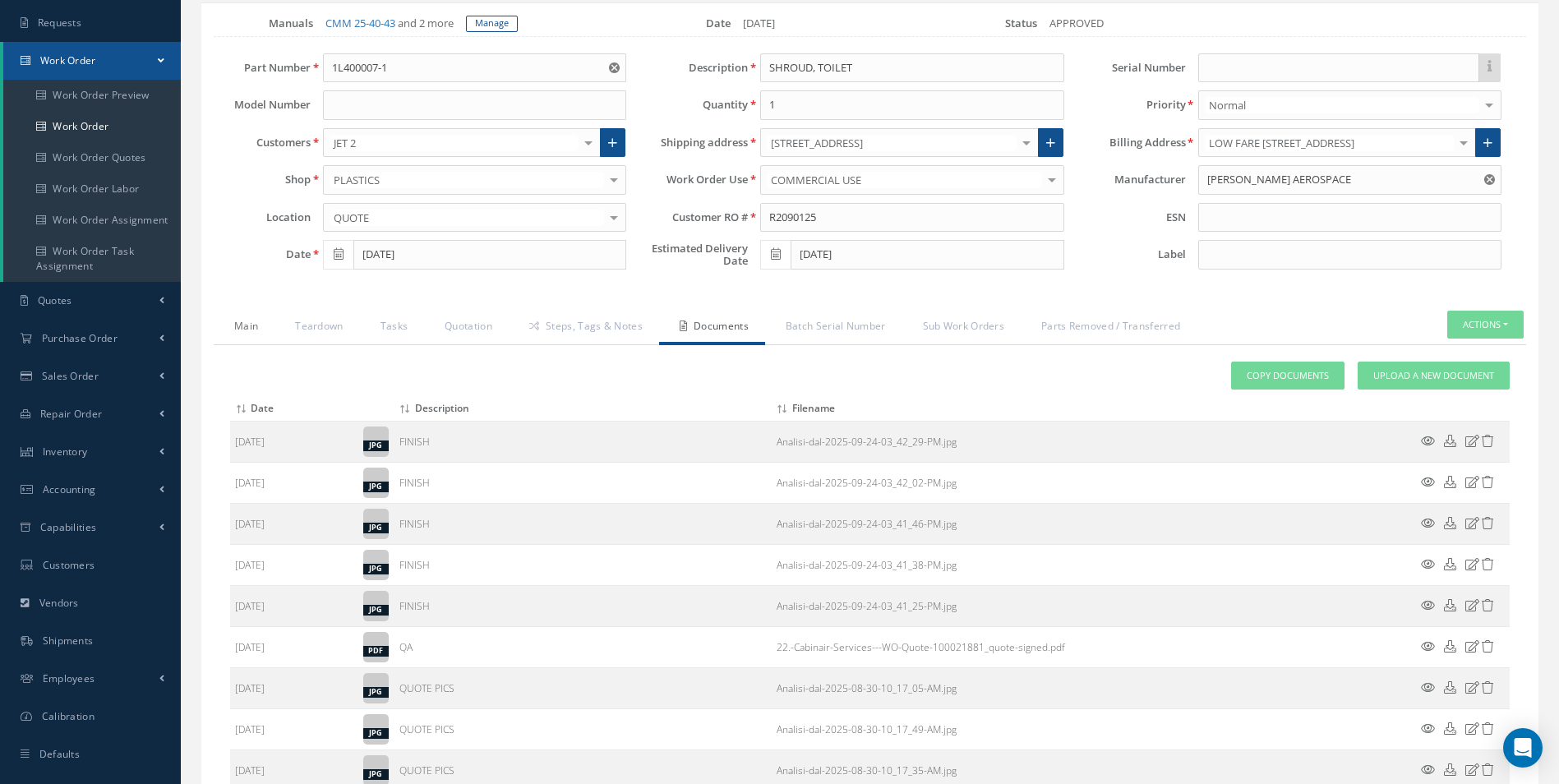
click at [242, 335] on link "Main" at bounding box center [244, 327] width 61 height 35
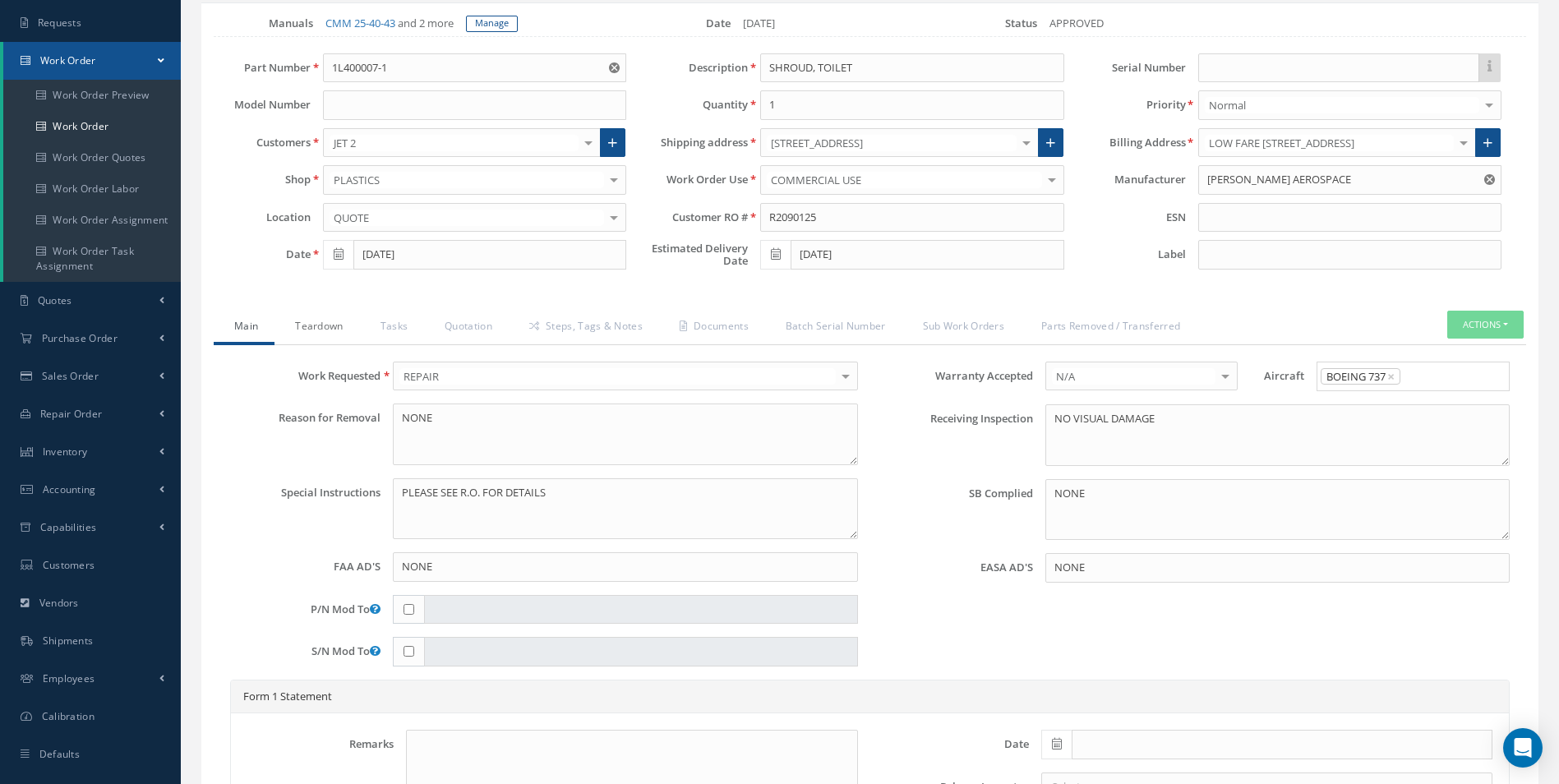
click at [327, 336] on link "Teardown" at bounding box center [316, 327] width 85 height 35
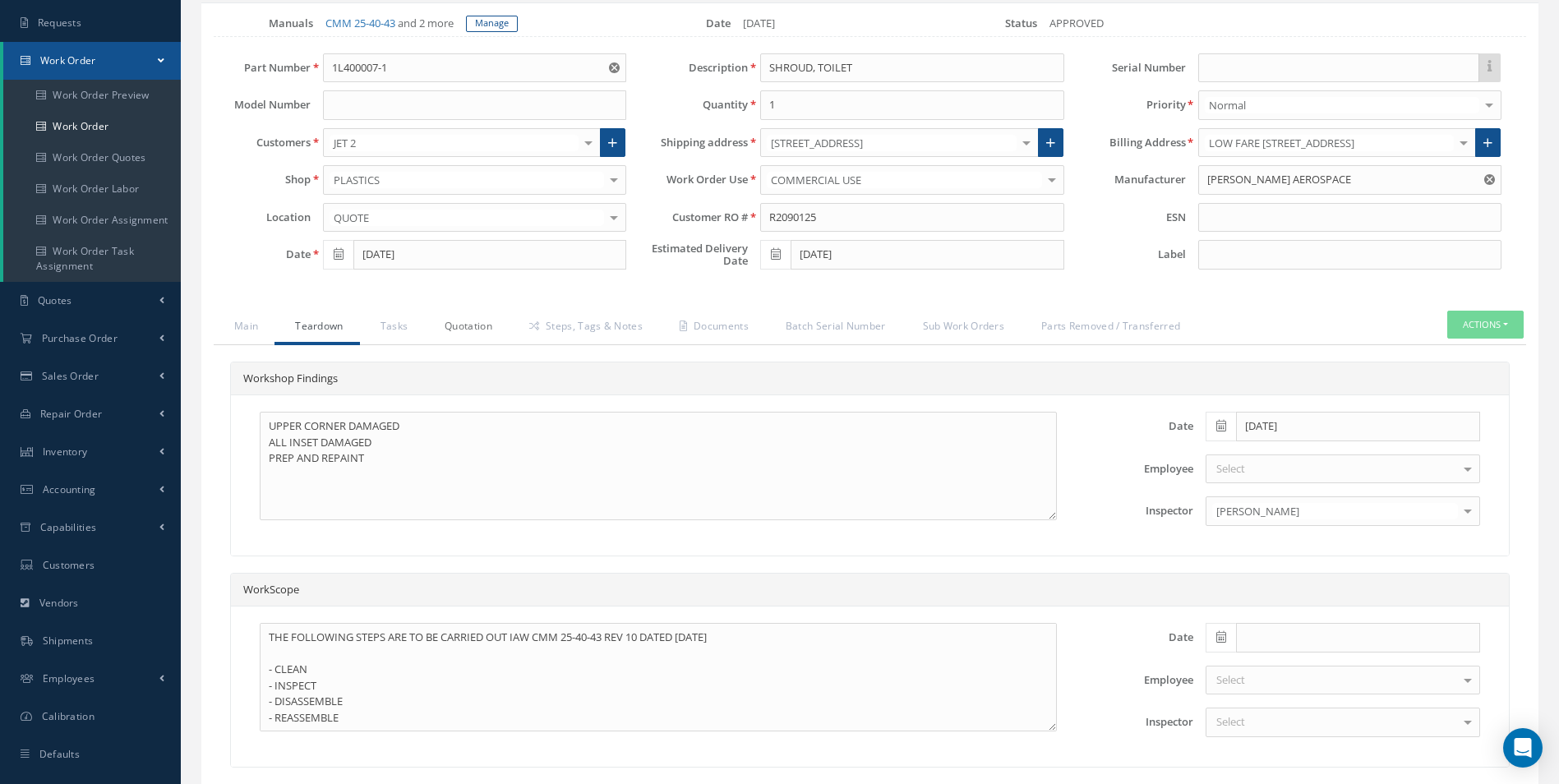
click at [451, 316] on link "Quotation" at bounding box center [466, 327] width 85 height 35
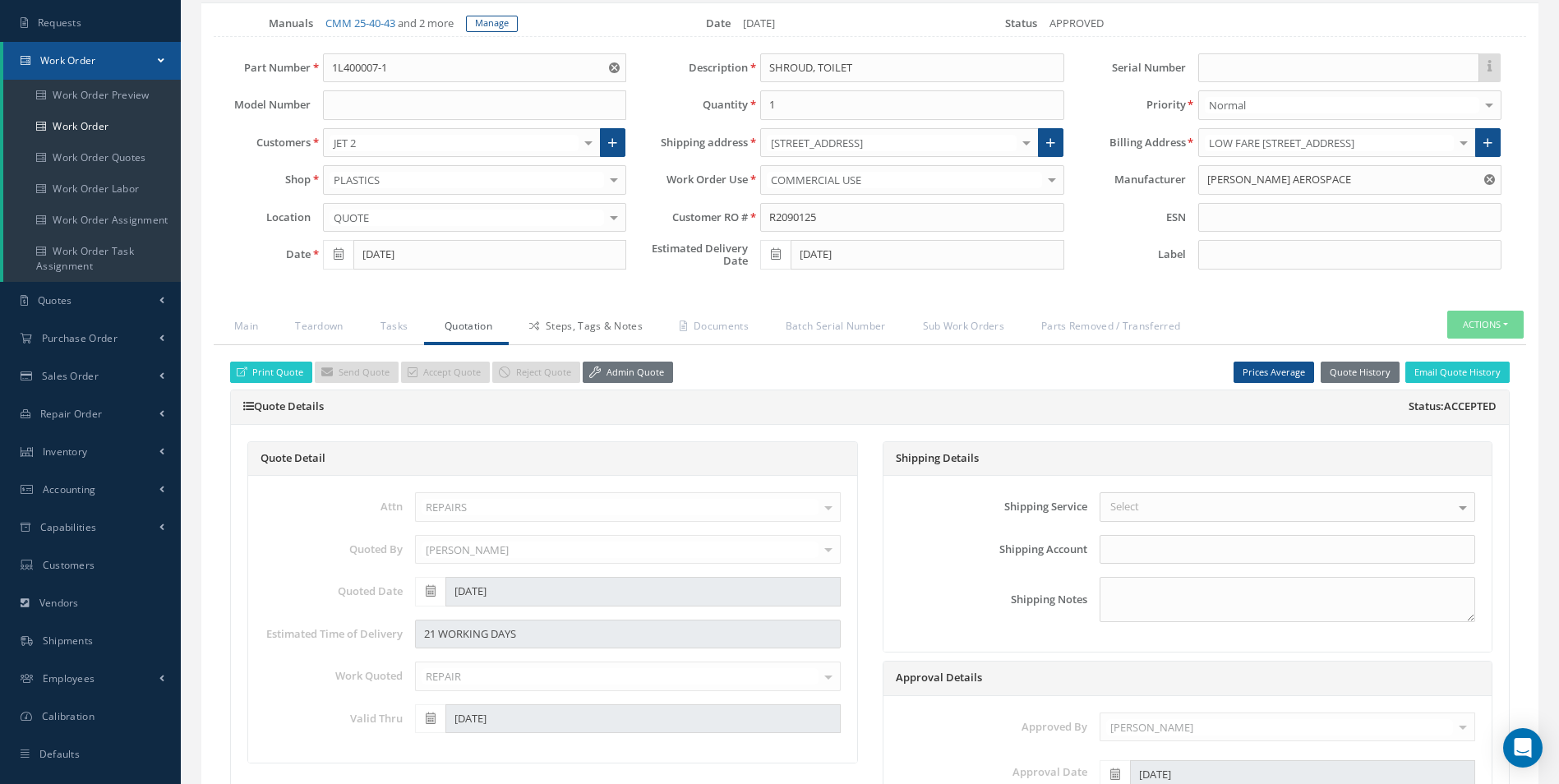
click at [645, 328] on link "Steps, Tags & Notes" at bounding box center [583, 327] width 150 height 35
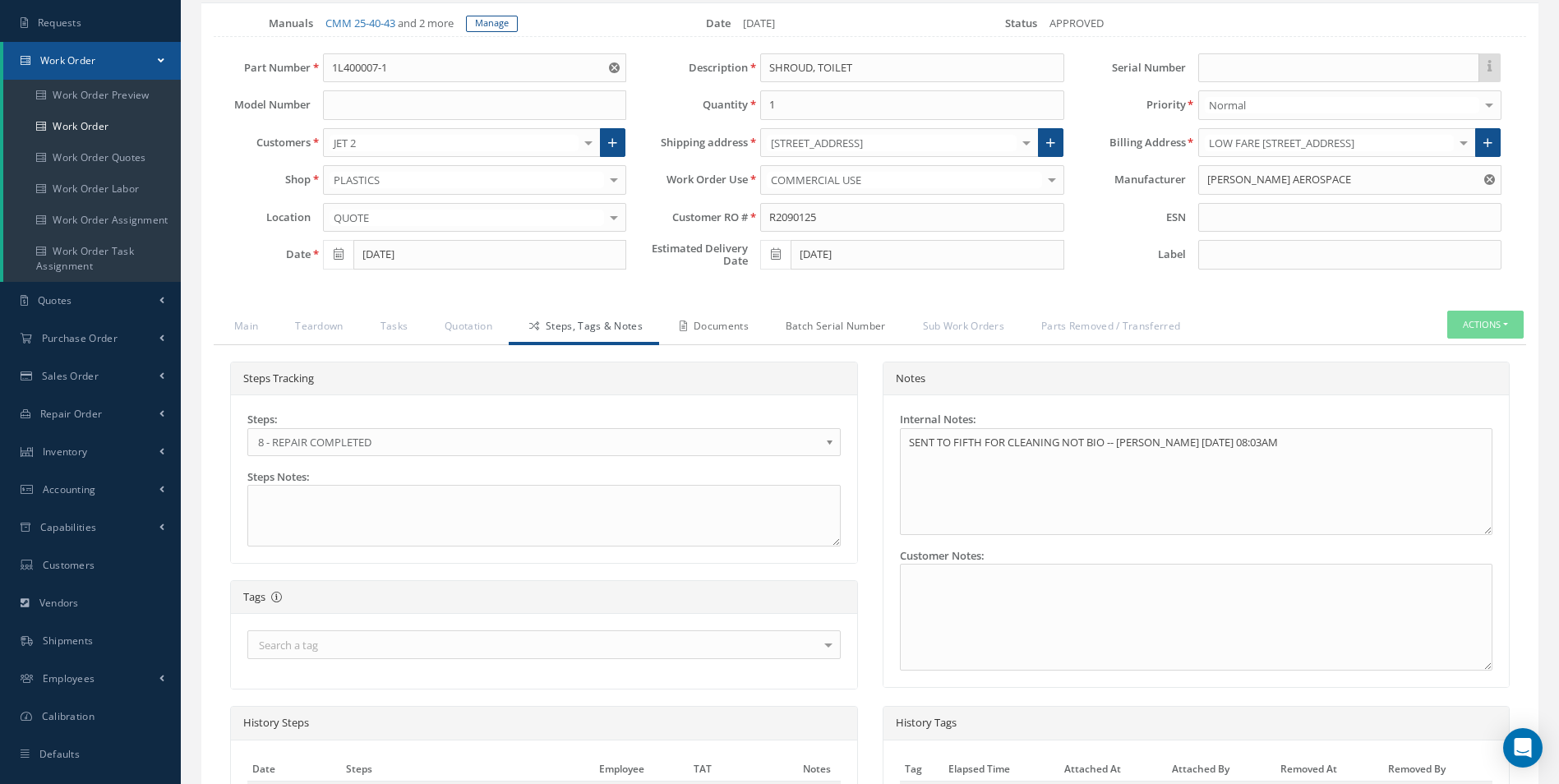
click at [775, 328] on link "Batch Serial Number" at bounding box center [833, 327] width 137 height 35
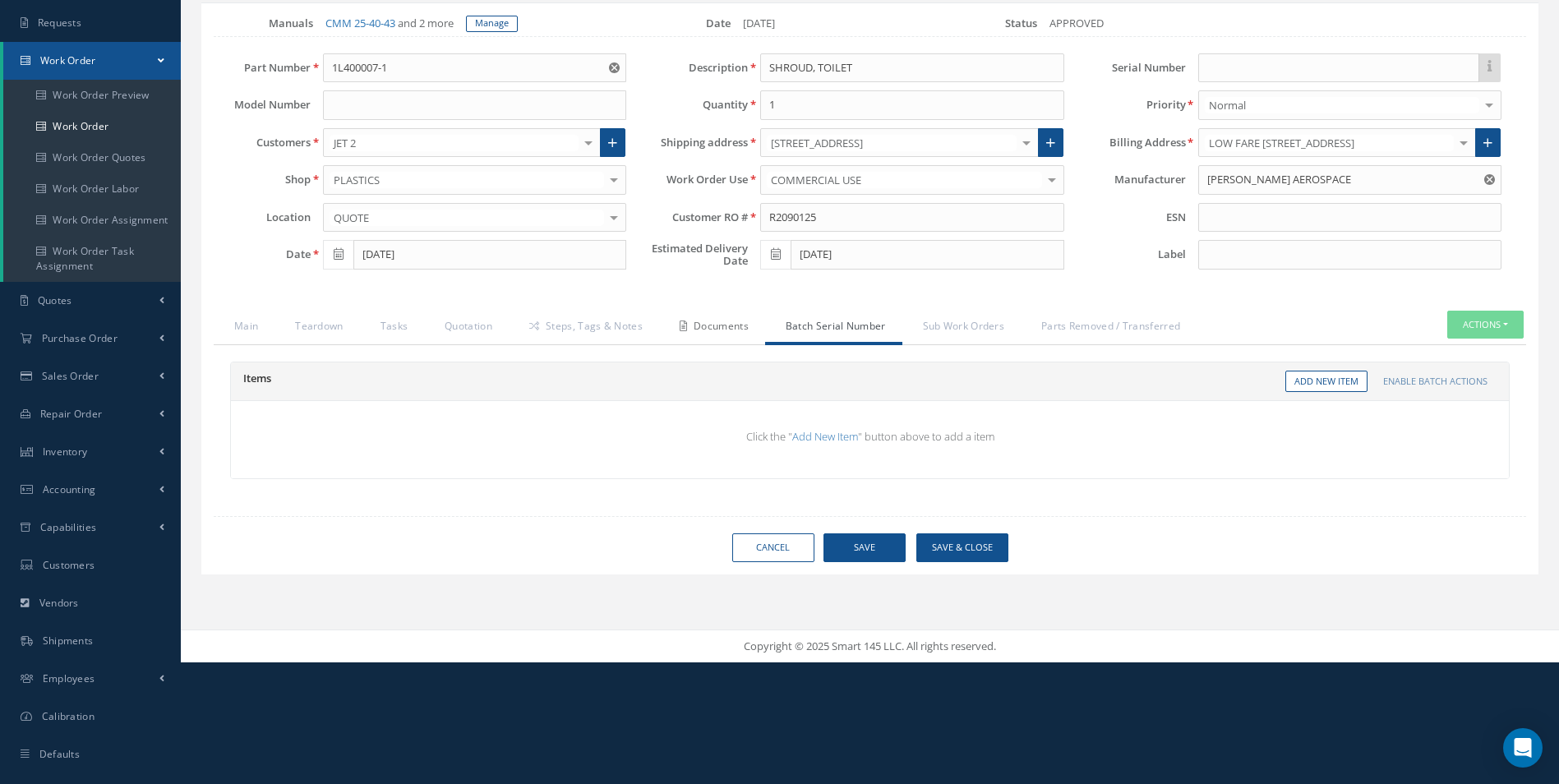
click at [737, 330] on link "Documents" at bounding box center [711, 327] width 106 height 35
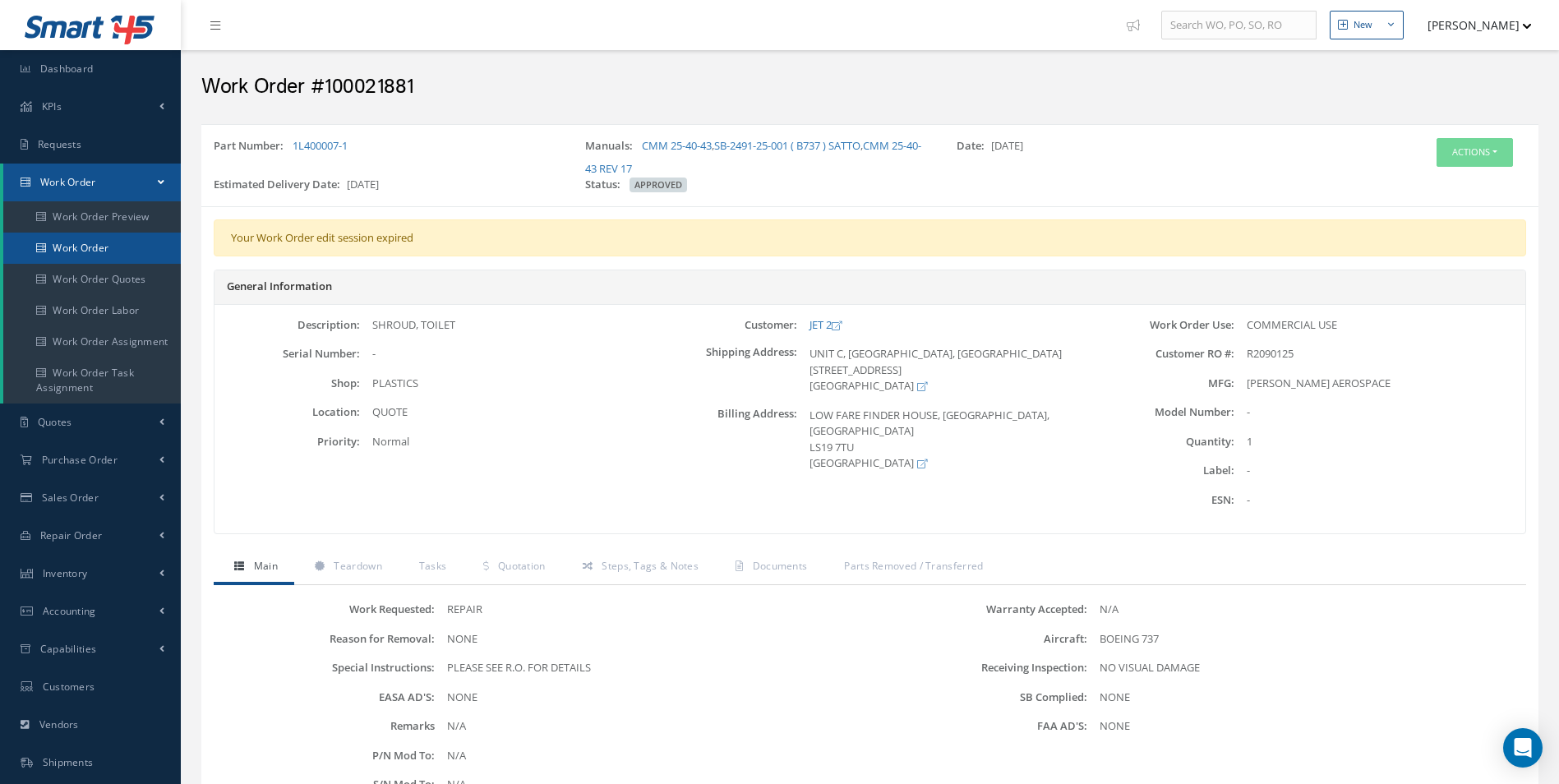
click at [131, 255] on link "Work Order" at bounding box center [92, 247] width 177 height 31
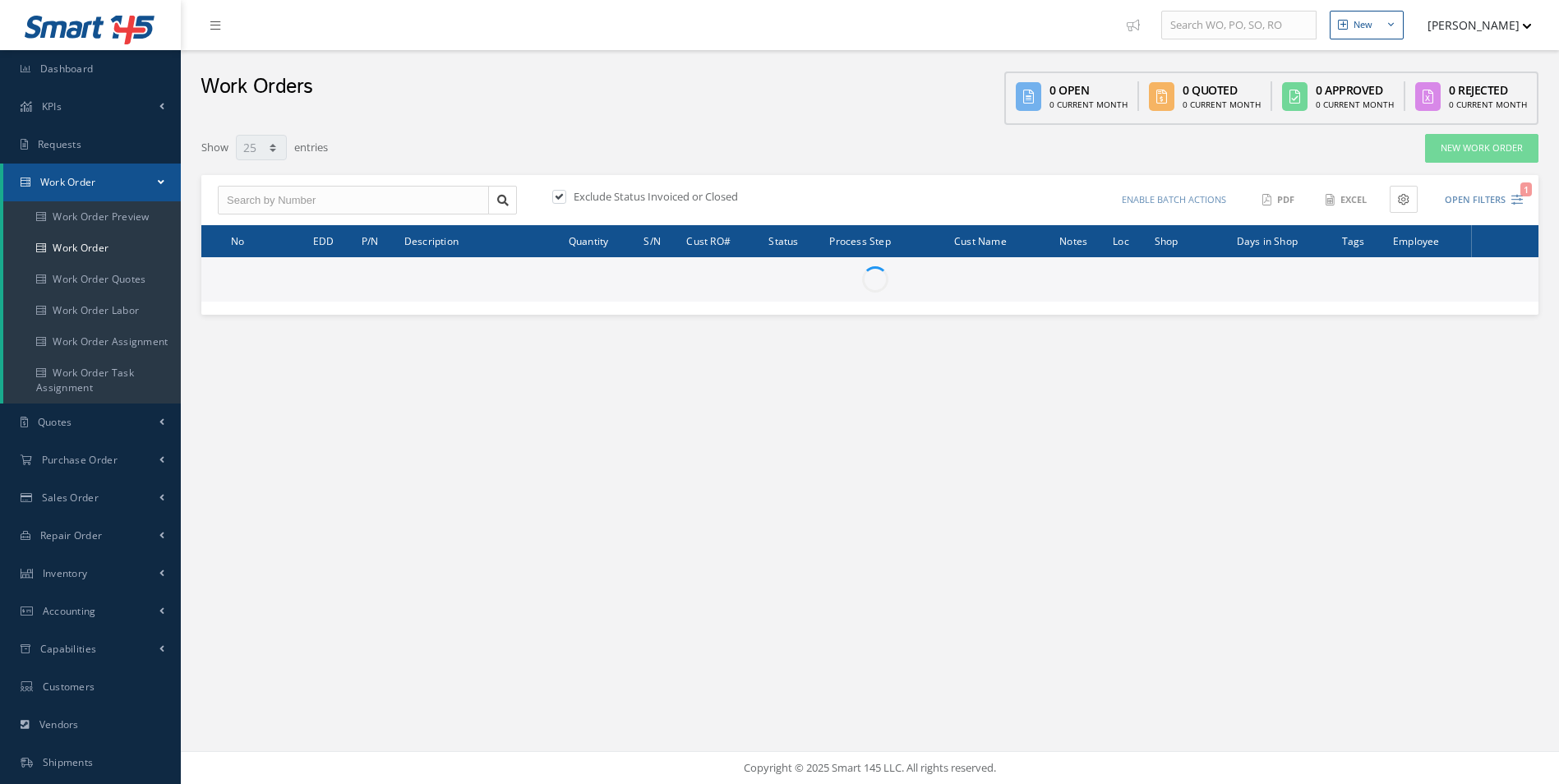
select select "25"
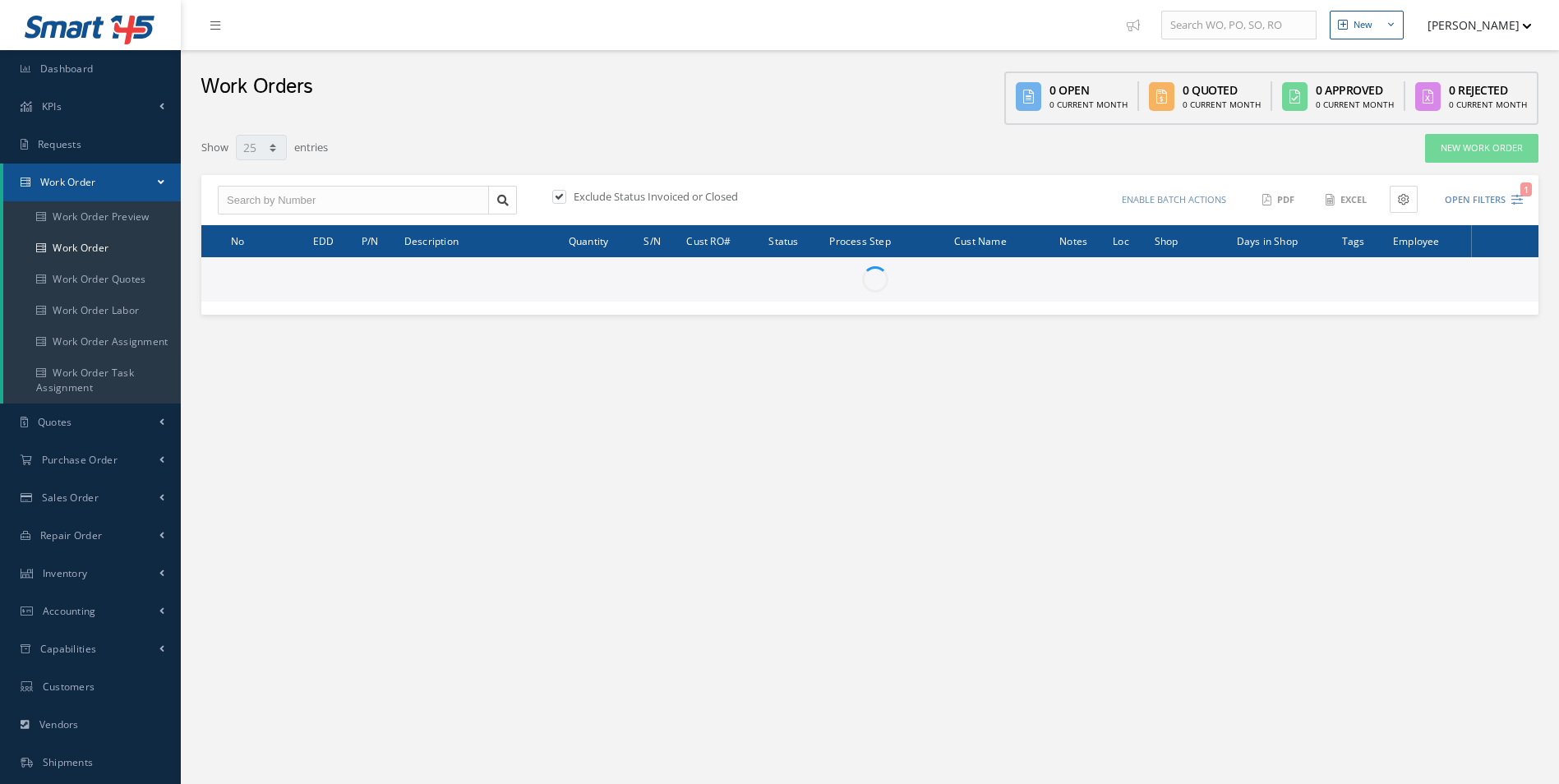
select select "25"
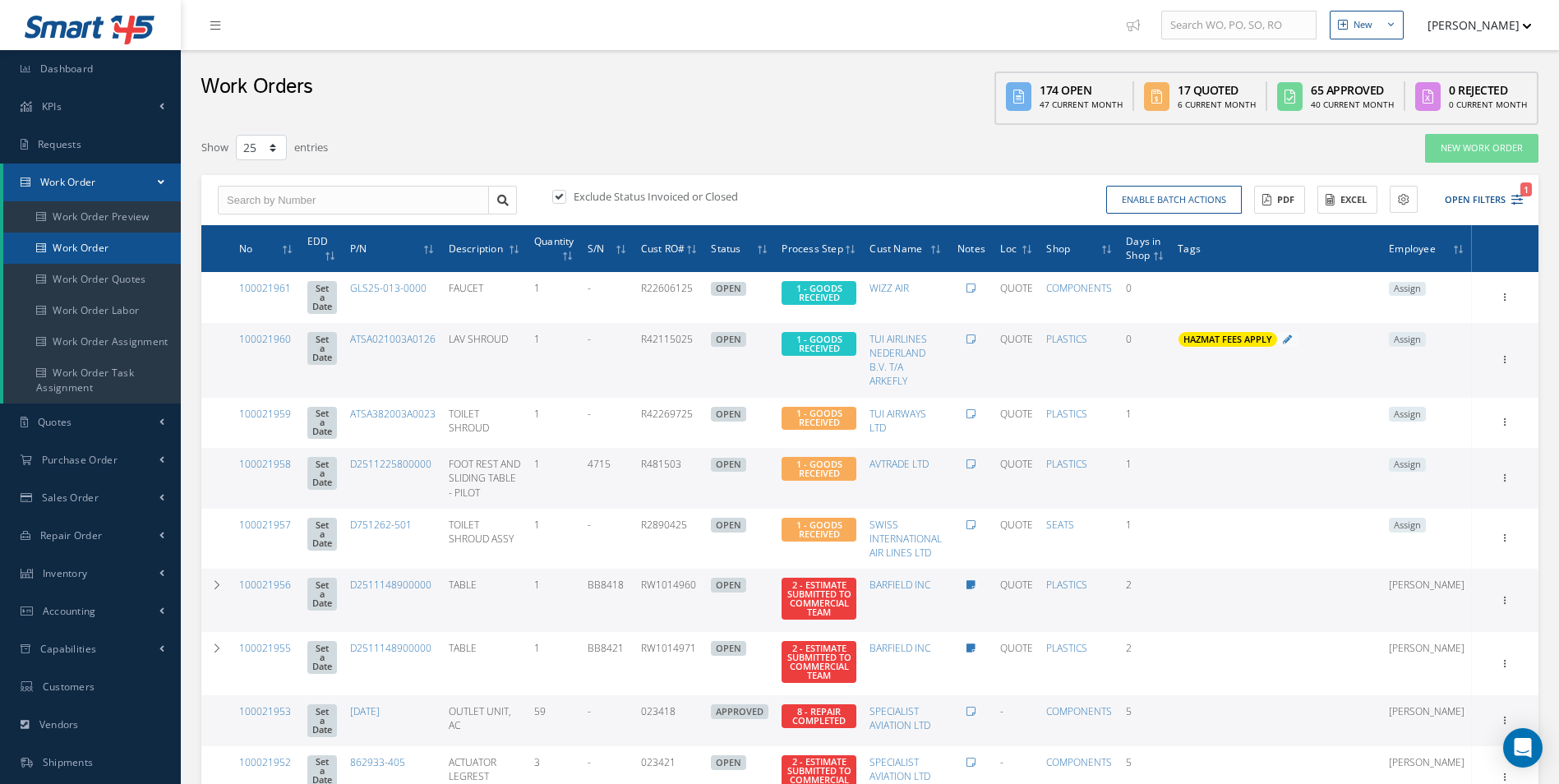
click at [114, 245] on link "Work Order" at bounding box center [92, 247] width 177 height 31
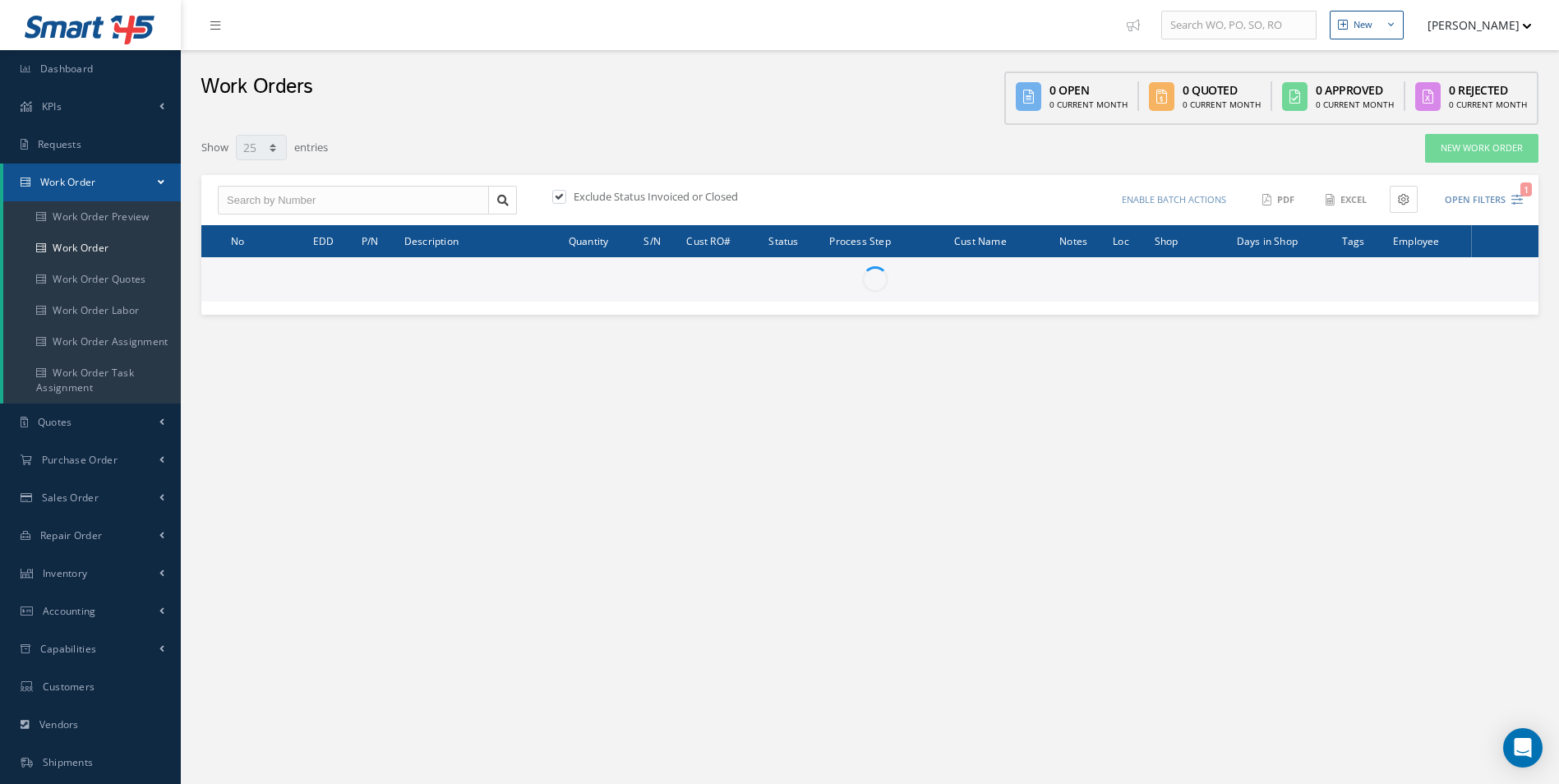
select select "25"
click at [69, 240] on link "Work Order" at bounding box center [92, 247] width 177 height 31
select select "25"
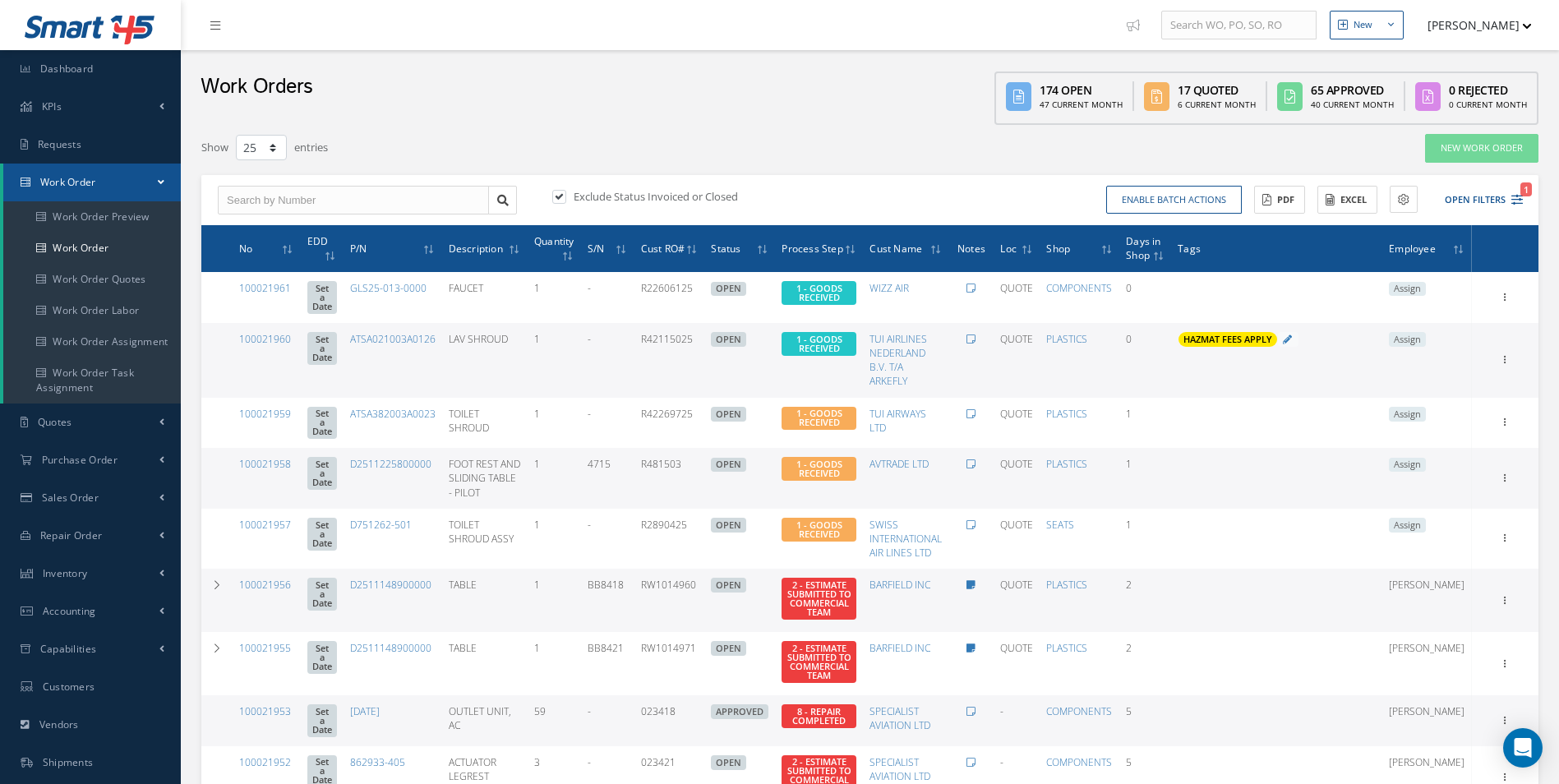
click at [1524, 198] on div "Enable batch actions Update Work Orders Close Work Orders ACTIONS Receive Payme…" at bounding box center [1199, 200] width 658 height 28
click at [1517, 199] on icon "1" at bounding box center [1517, 199] width 12 height 12
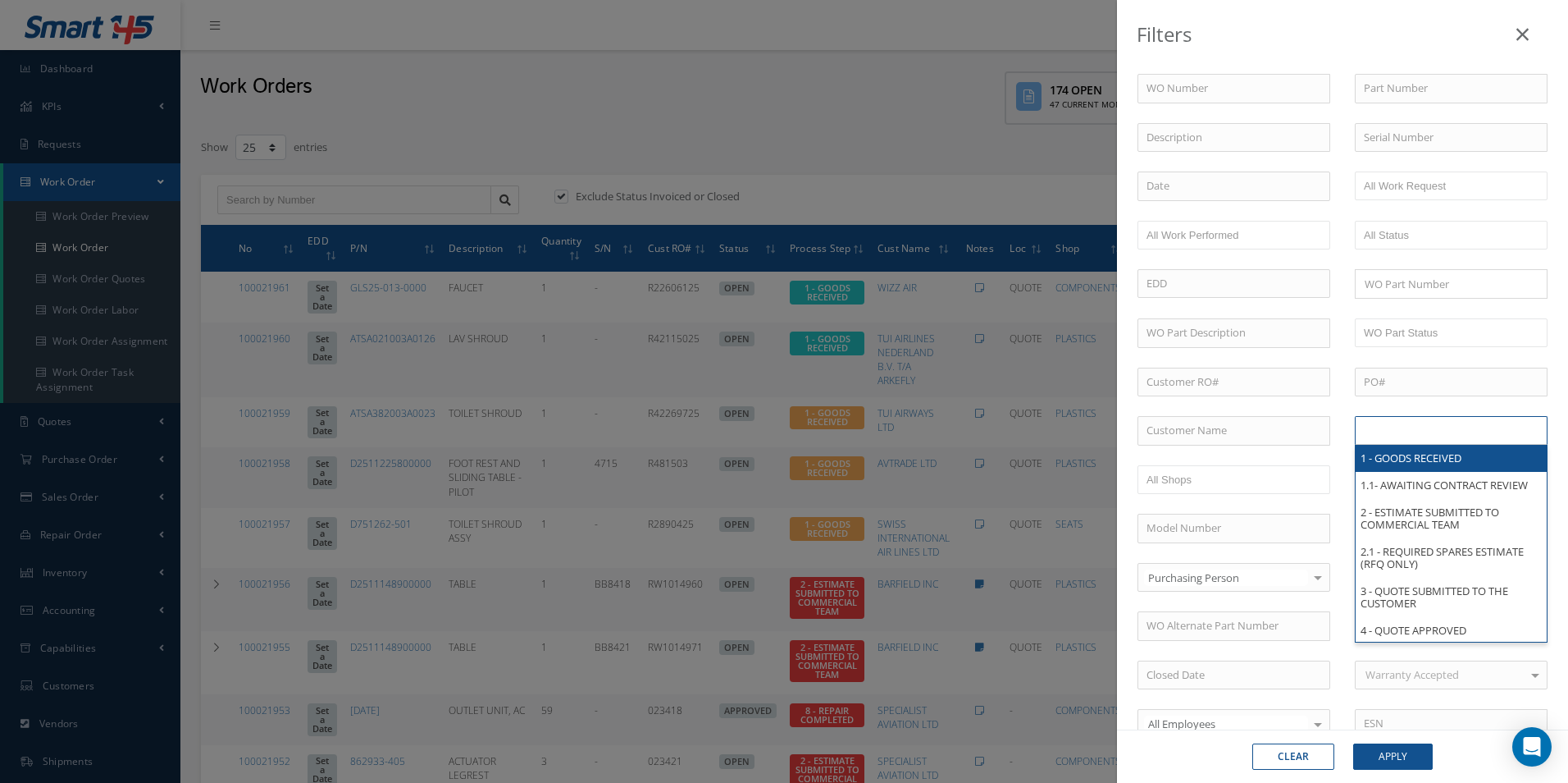
click at [1426, 428] on input "text" at bounding box center [1415, 430] width 104 height 20
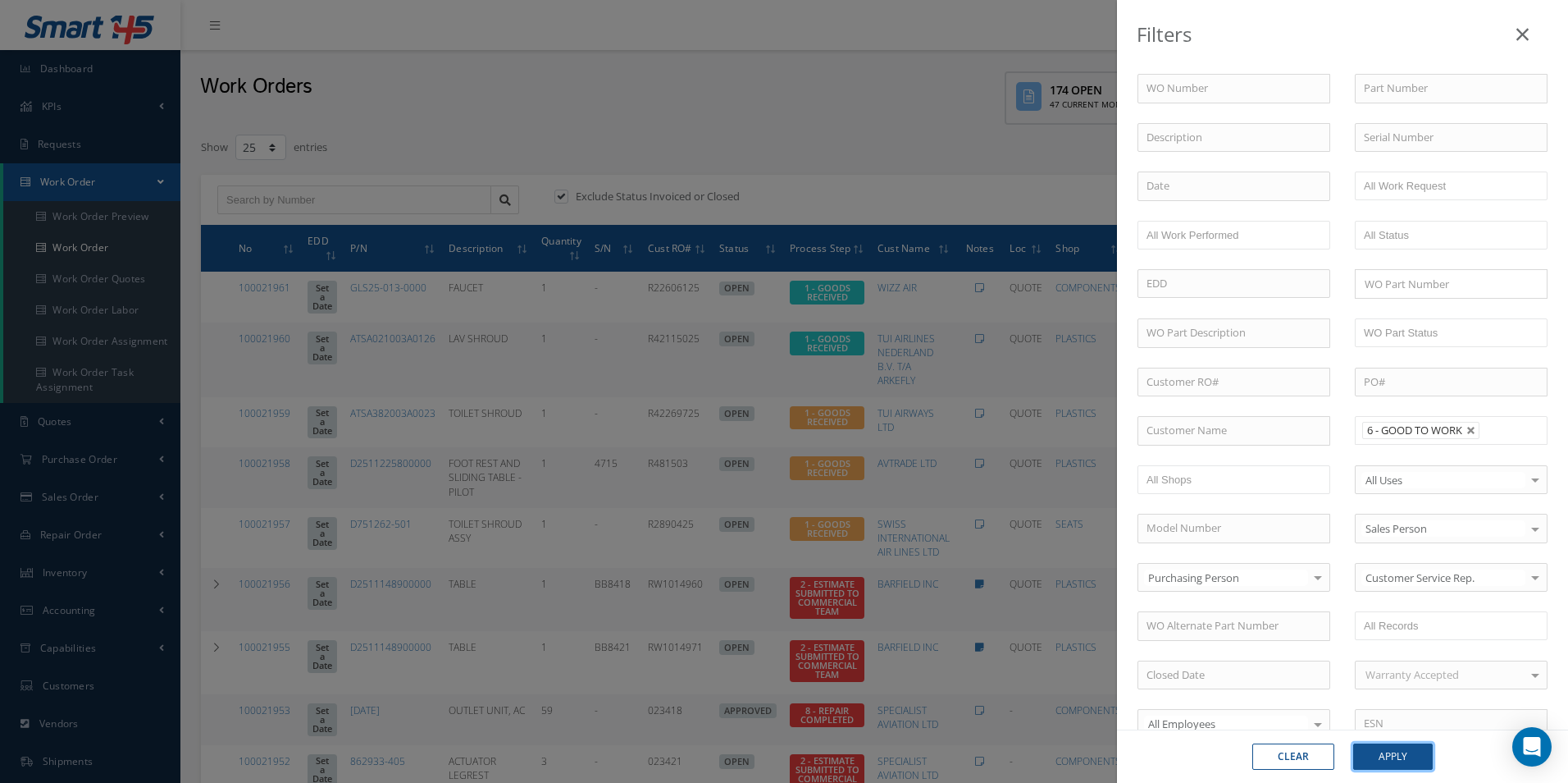
click at [1406, 752] on button "Apply" at bounding box center [1393, 756] width 80 height 27
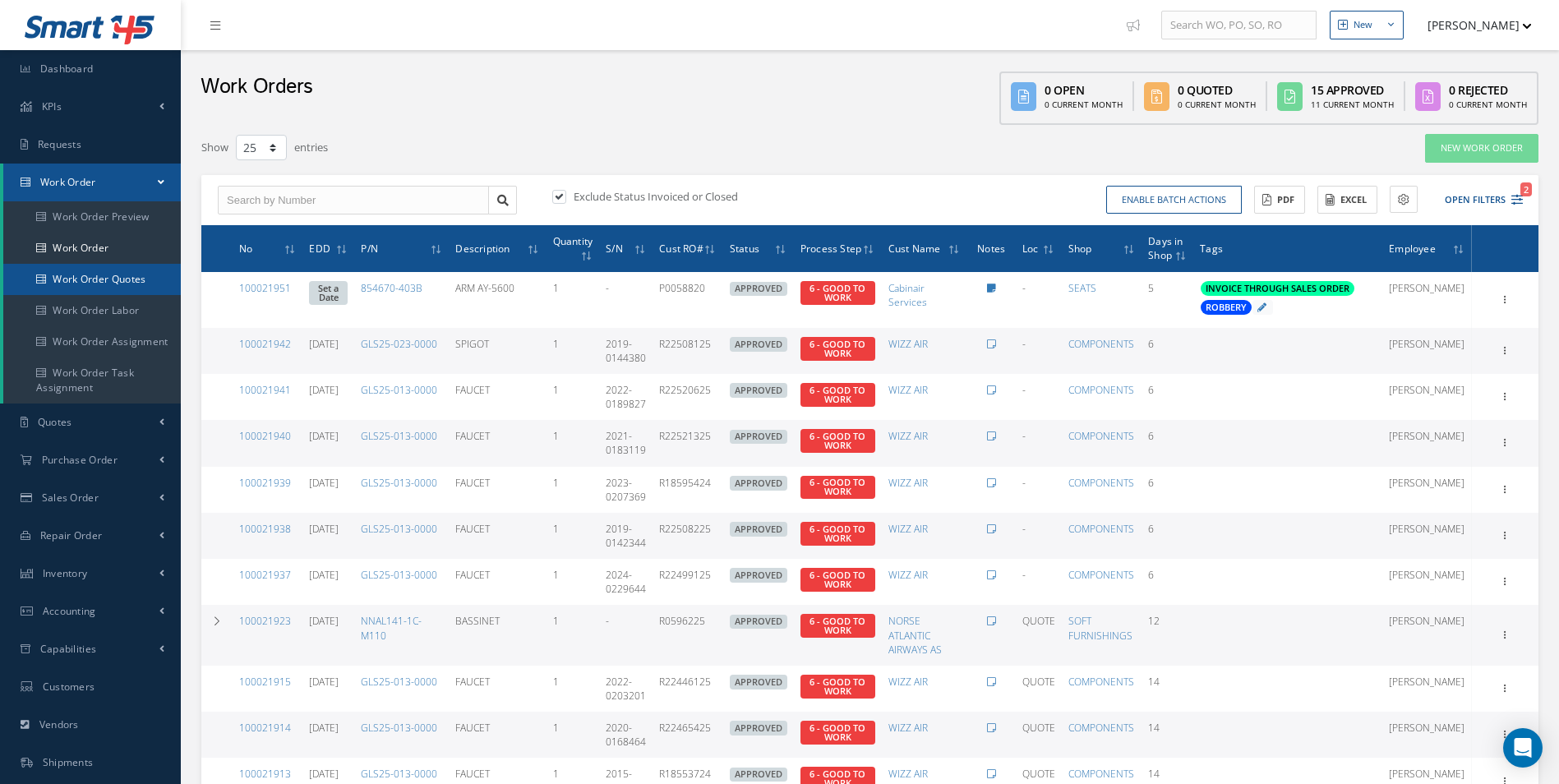
click at [79, 279] on link "Work Order Quotes" at bounding box center [92, 279] width 177 height 31
click at [74, 232] on link "Work Order" at bounding box center [92, 247] width 177 height 31
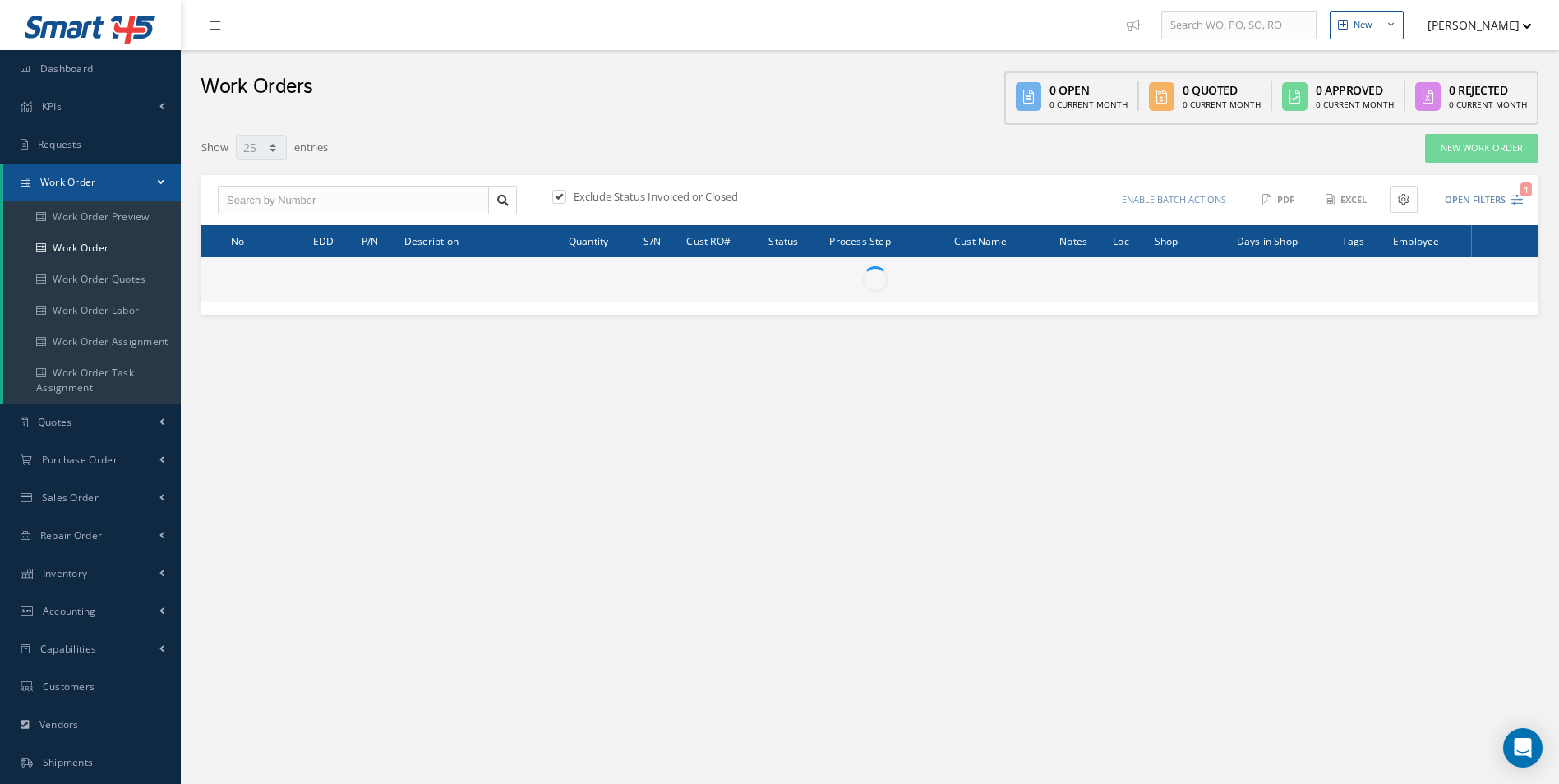
select select "25"
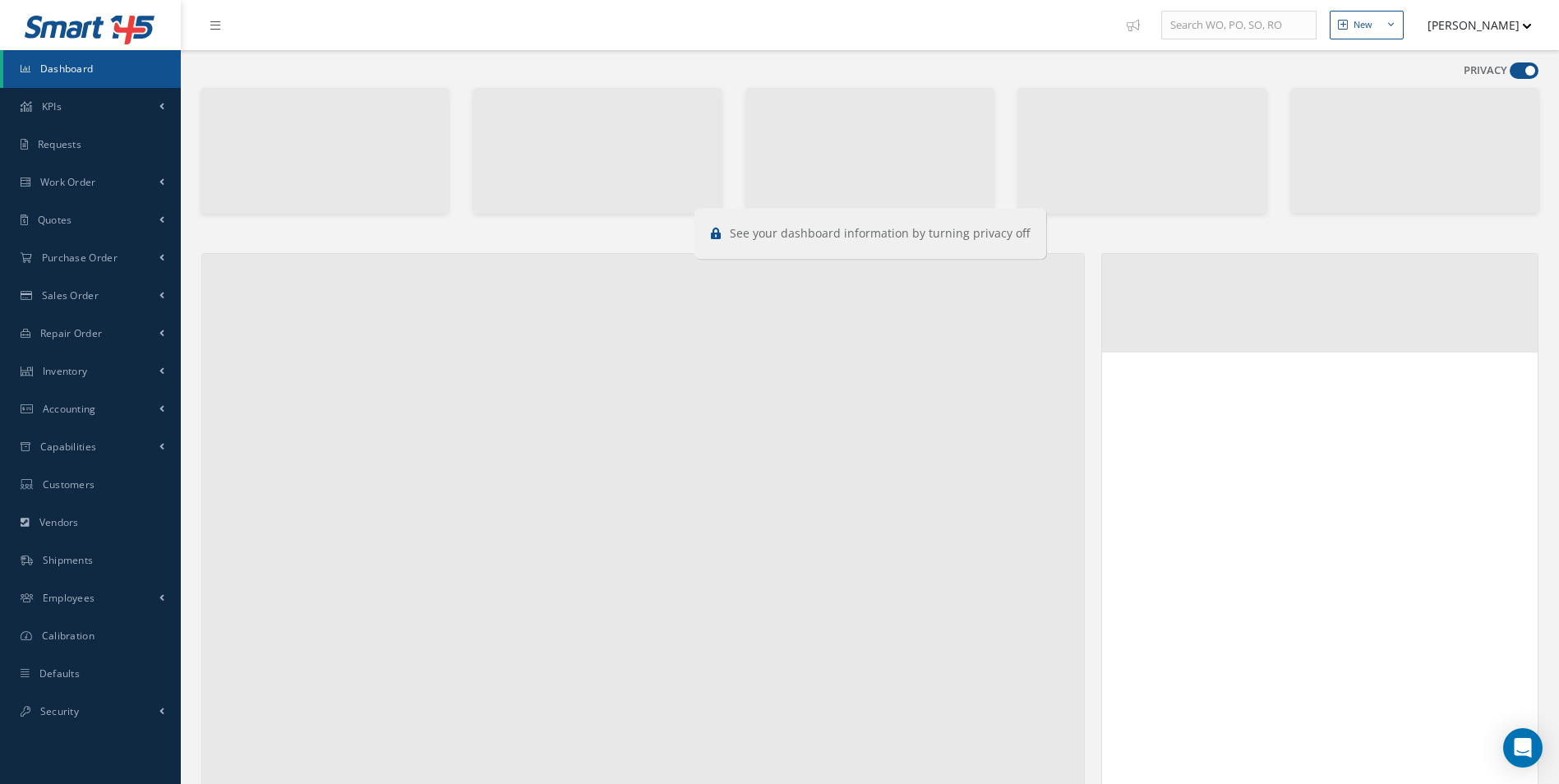
click at [1526, 67] on span at bounding box center [1524, 70] width 28 height 16
click at [1510, 74] on input "checkbox" at bounding box center [1510, 74] width 0 height 0
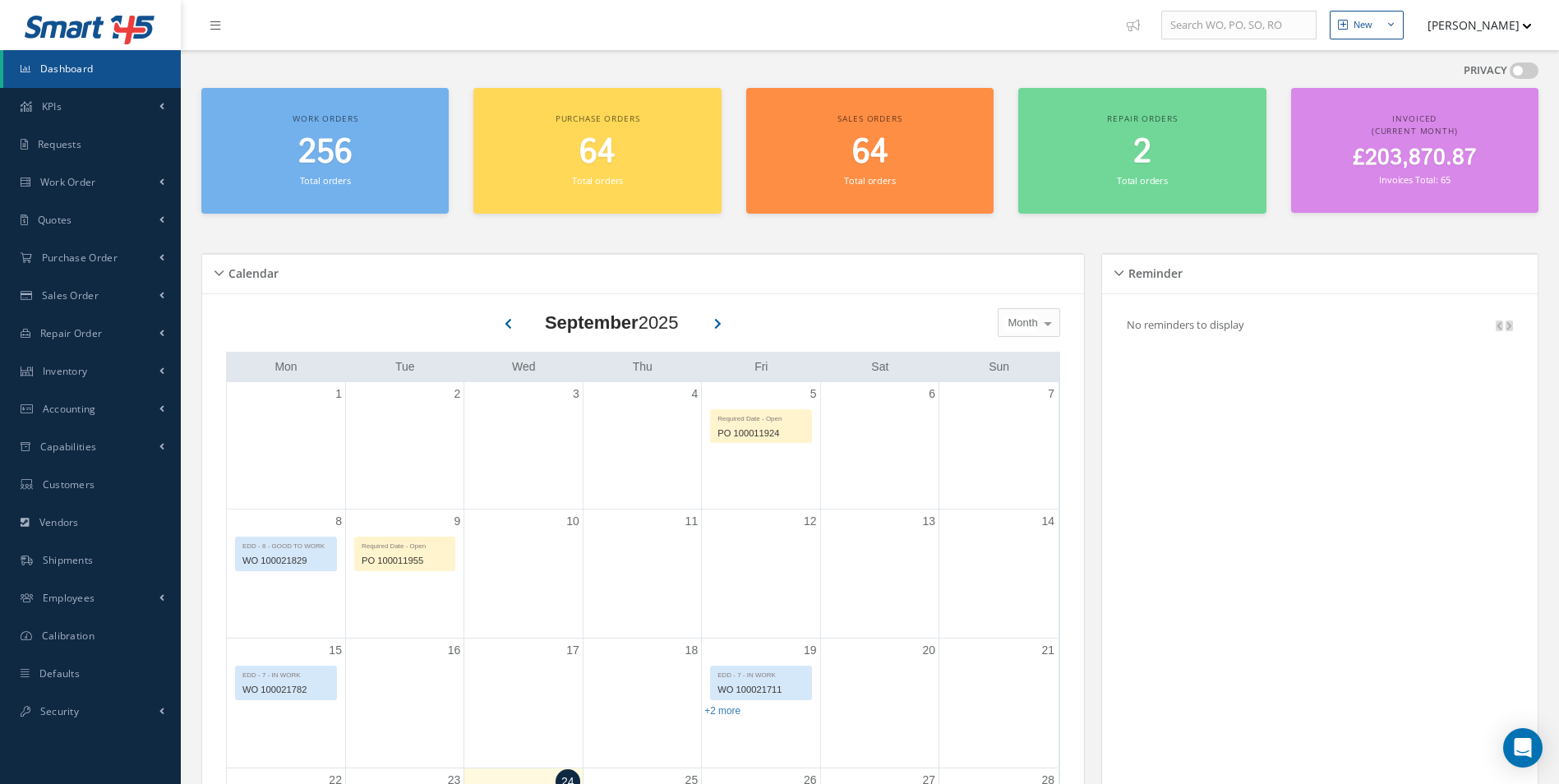
click at [1526, 67] on span at bounding box center [1524, 70] width 28 height 16
click at [1510, 74] on input "checkbox" at bounding box center [1510, 74] width 0 height 0
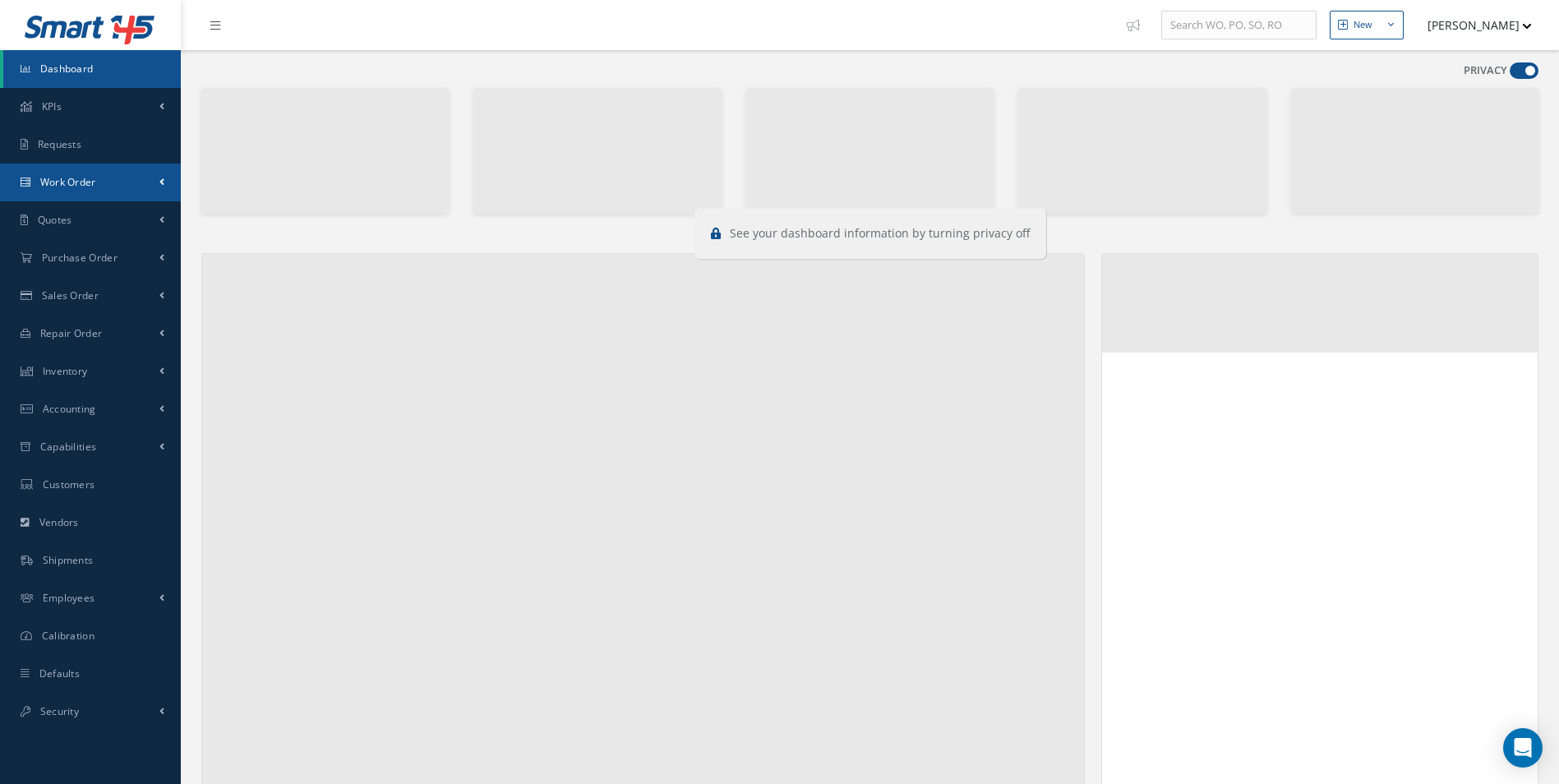
click at [162, 181] on span at bounding box center [162, 182] width 5 height 14
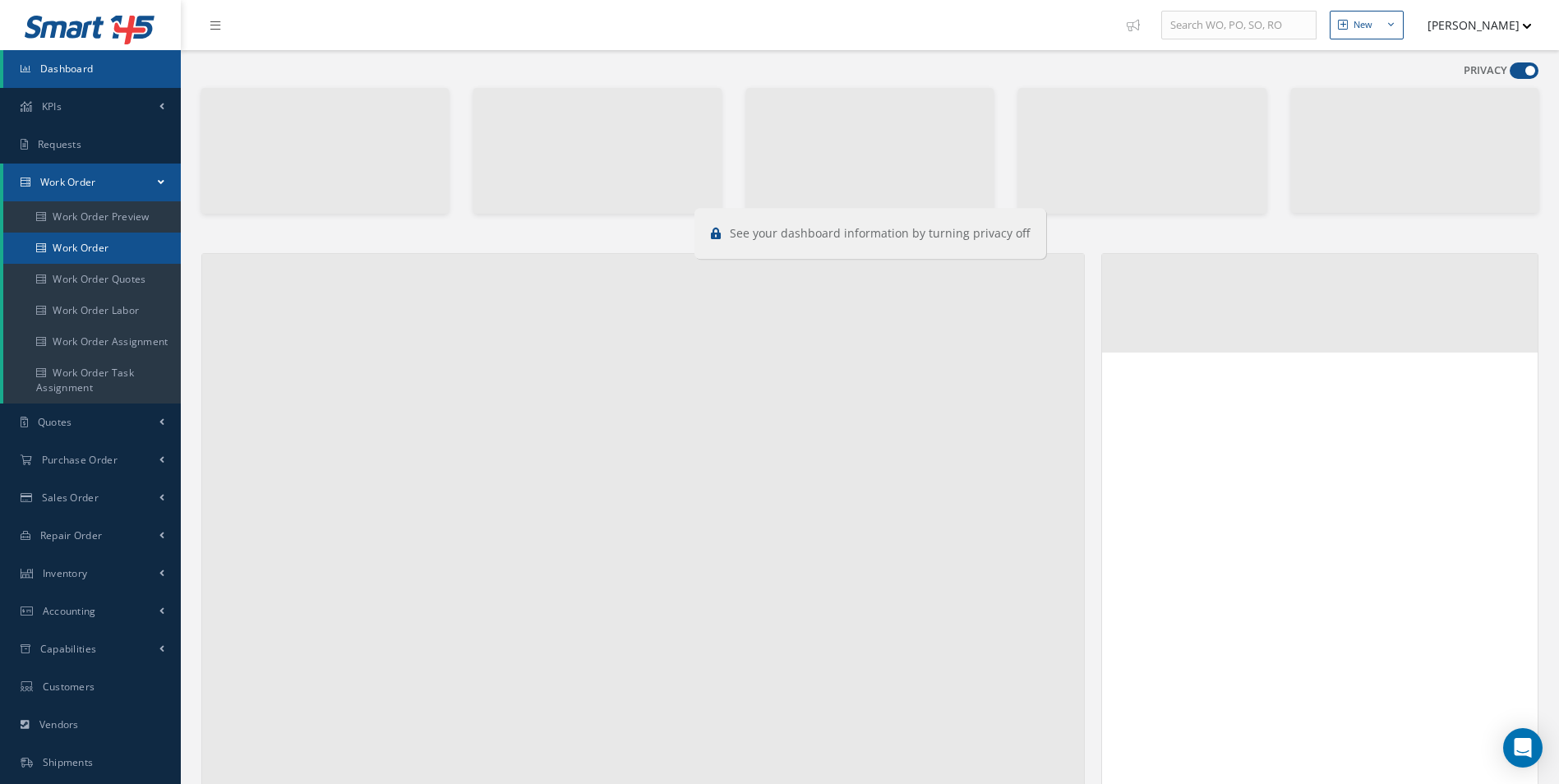
click at [127, 250] on link "Work Order" at bounding box center [93, 247] width 181 height 31
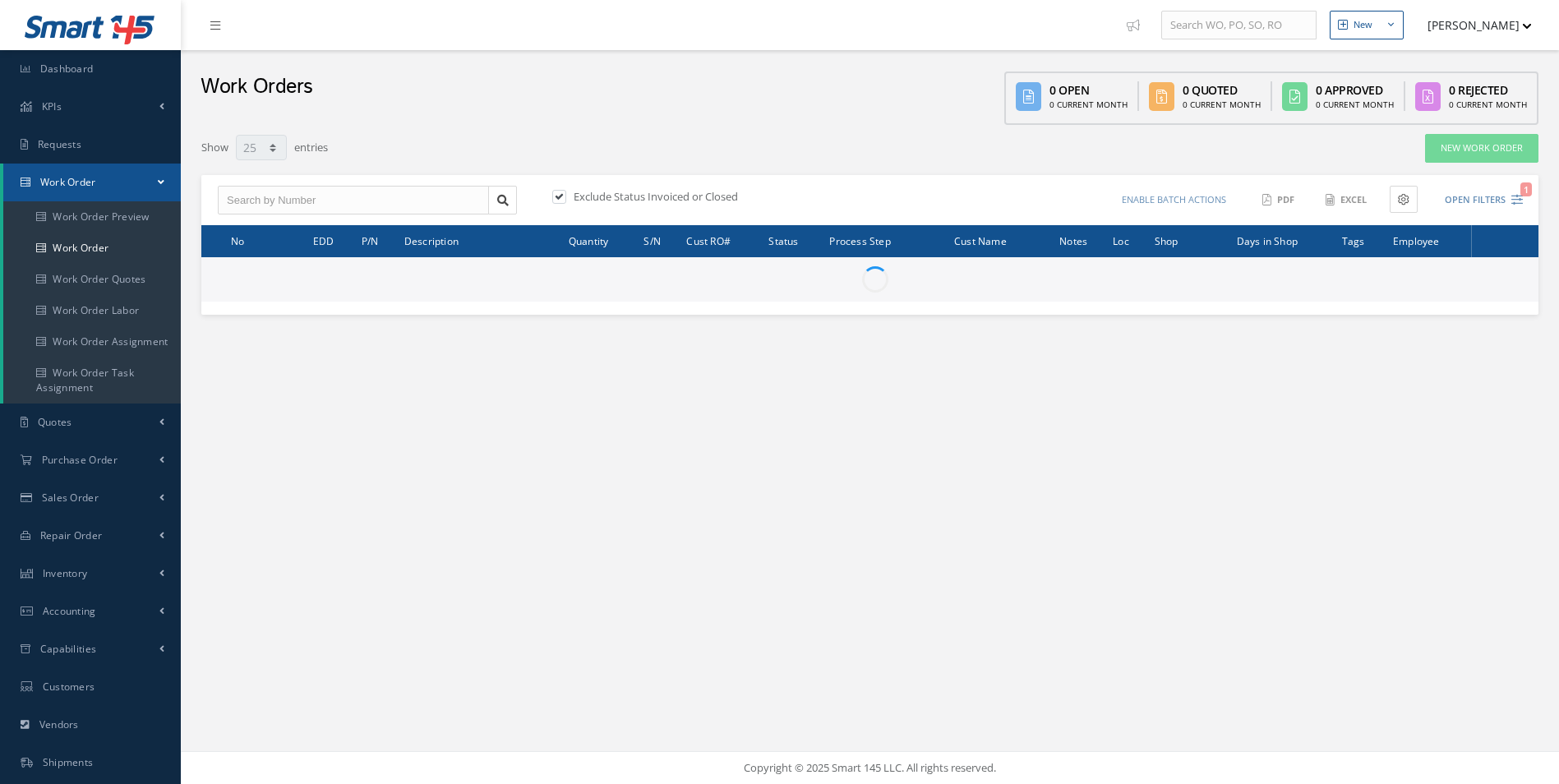
select select "25"
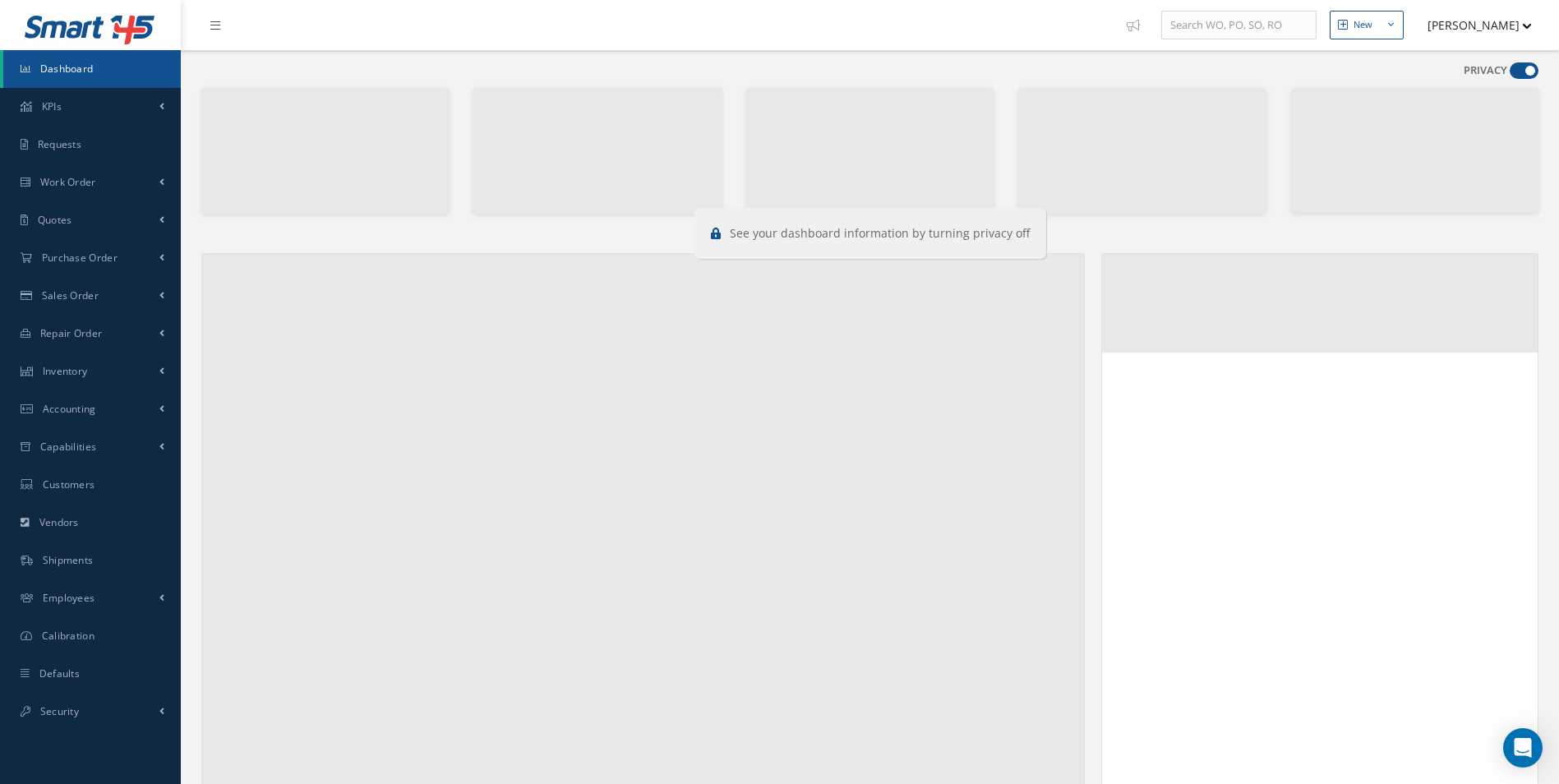
click at [1514, 74] on span at bounding box center [1524, 70] width 28 height 16
click at [1510, 74] on input "checkbox" at bounding box center [1510, 74] width 0 height 0
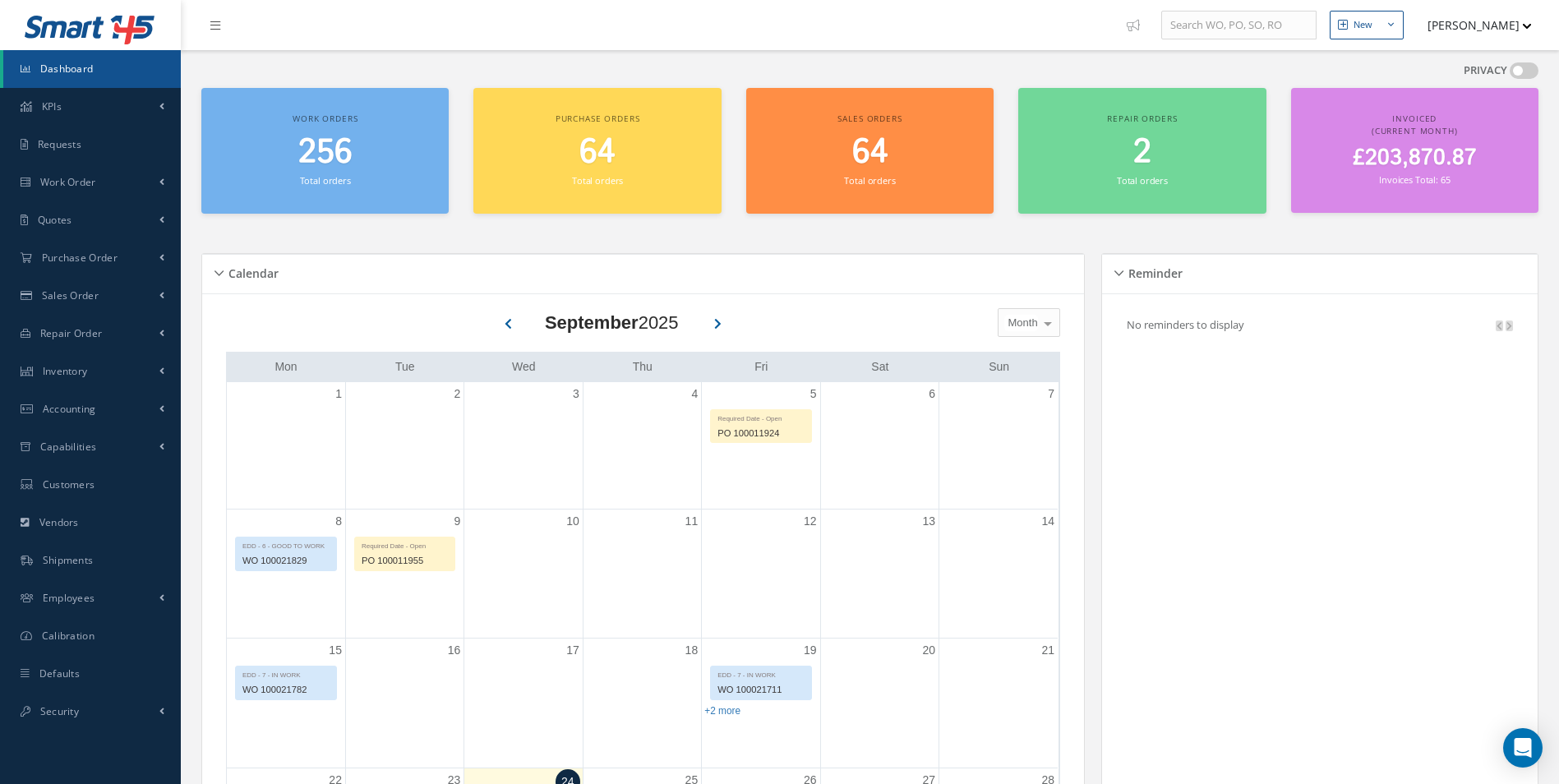
click at [1514, 74] on span at bounding box center [1524, 70] width 28 height 16
click at [1510, 74] on input "checkbox" at bounding box center [1510, 74] width 0 height 0
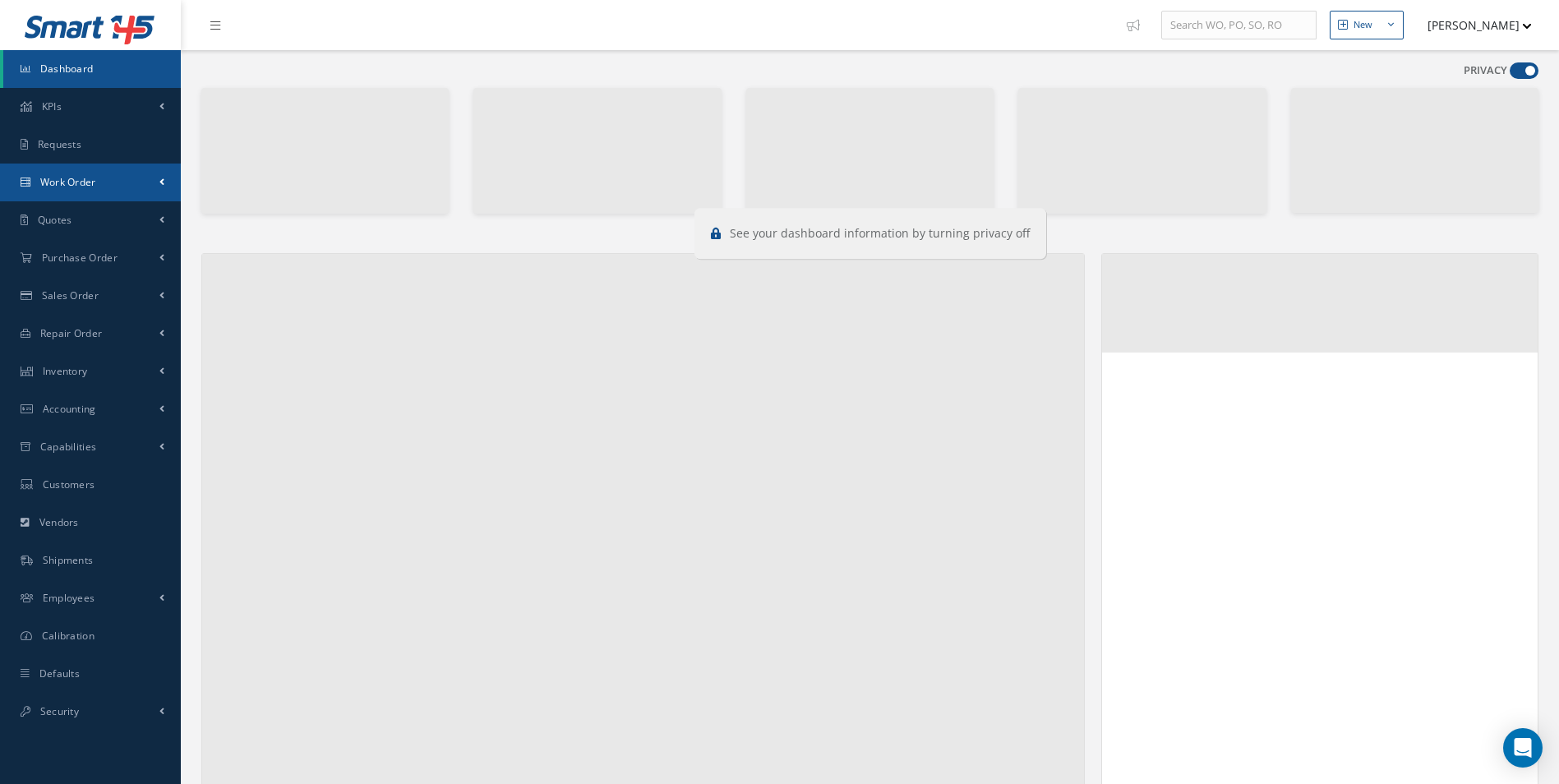
click at [93, 171] on link "Work Order" at bounding box center [90, 182] width 181 height 37
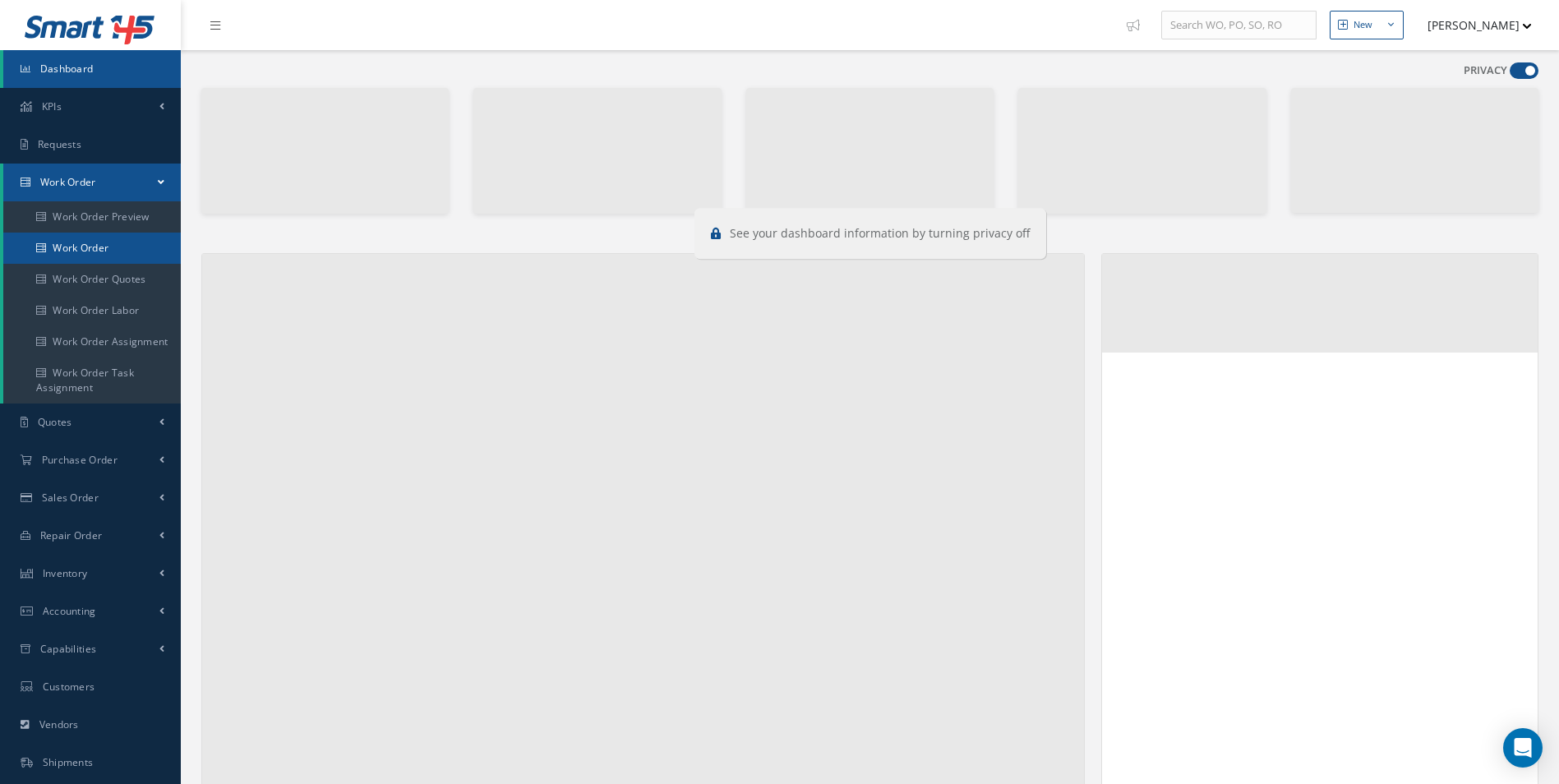
click at [98, 246] on link "Work Order" at bounding box center [92, 247] width 177 height 31
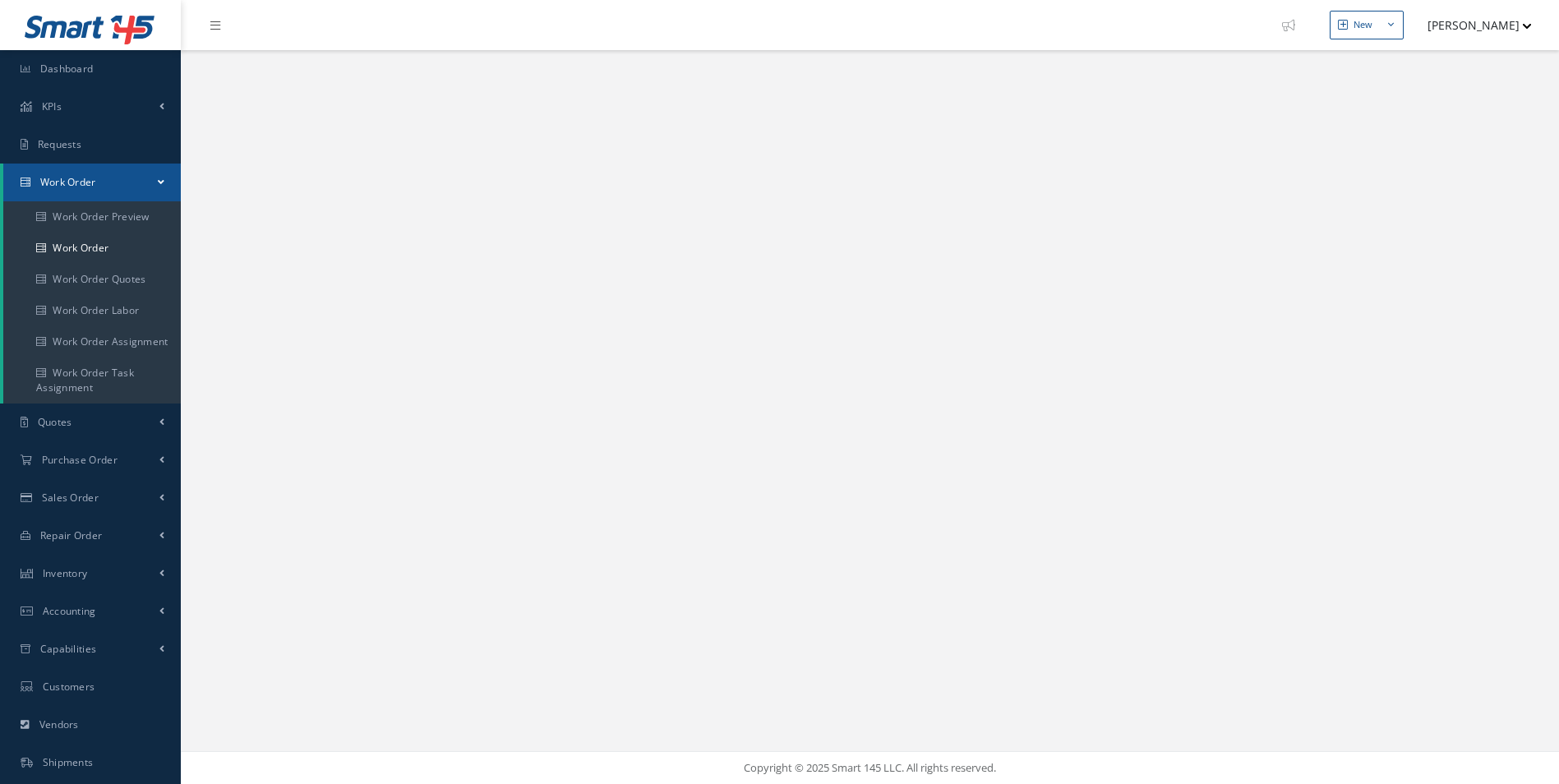
select select "25"
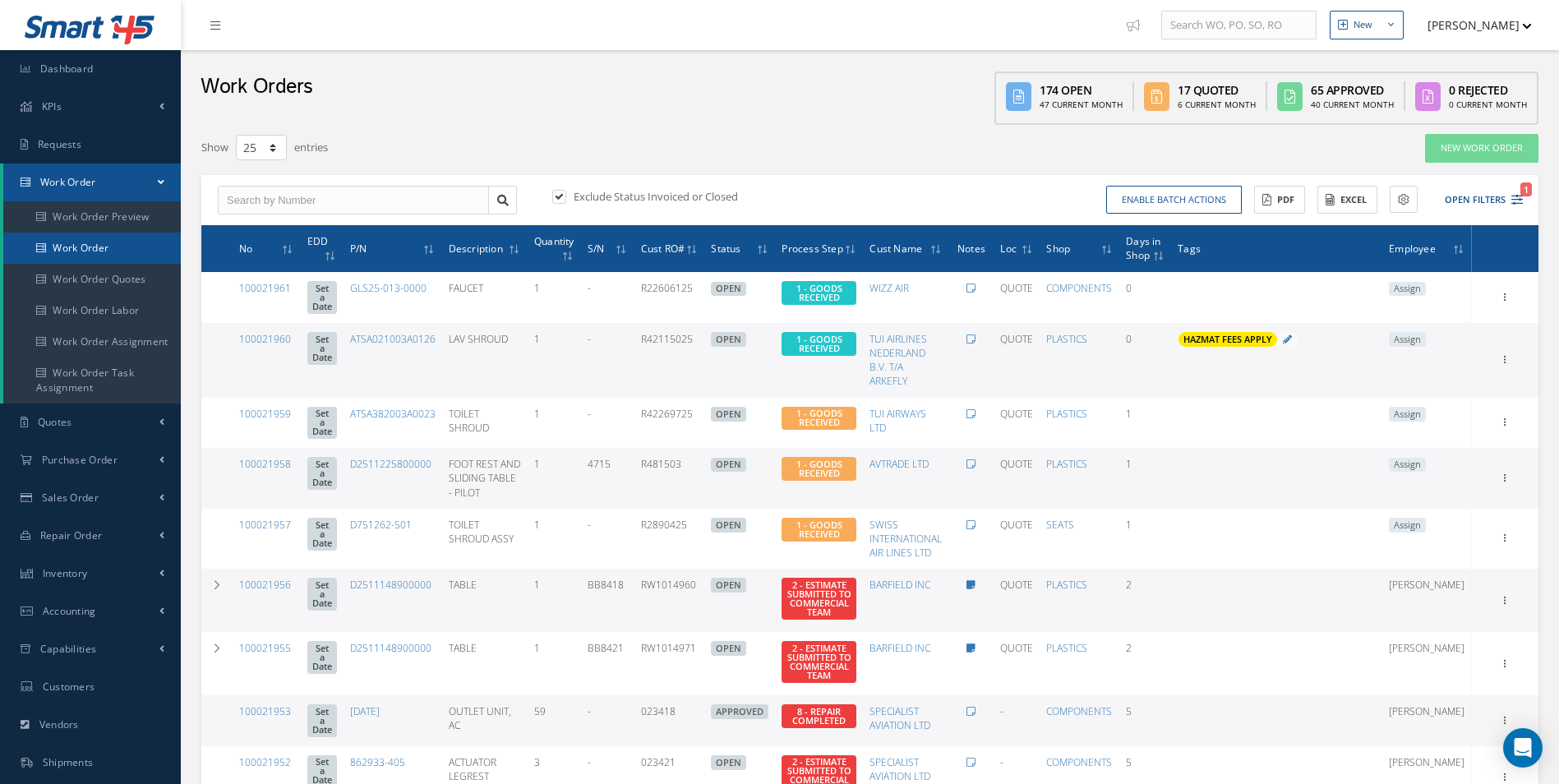
click at [65, 244] on link "Work Order" at bounding box center [92, 247] width 177 height 31
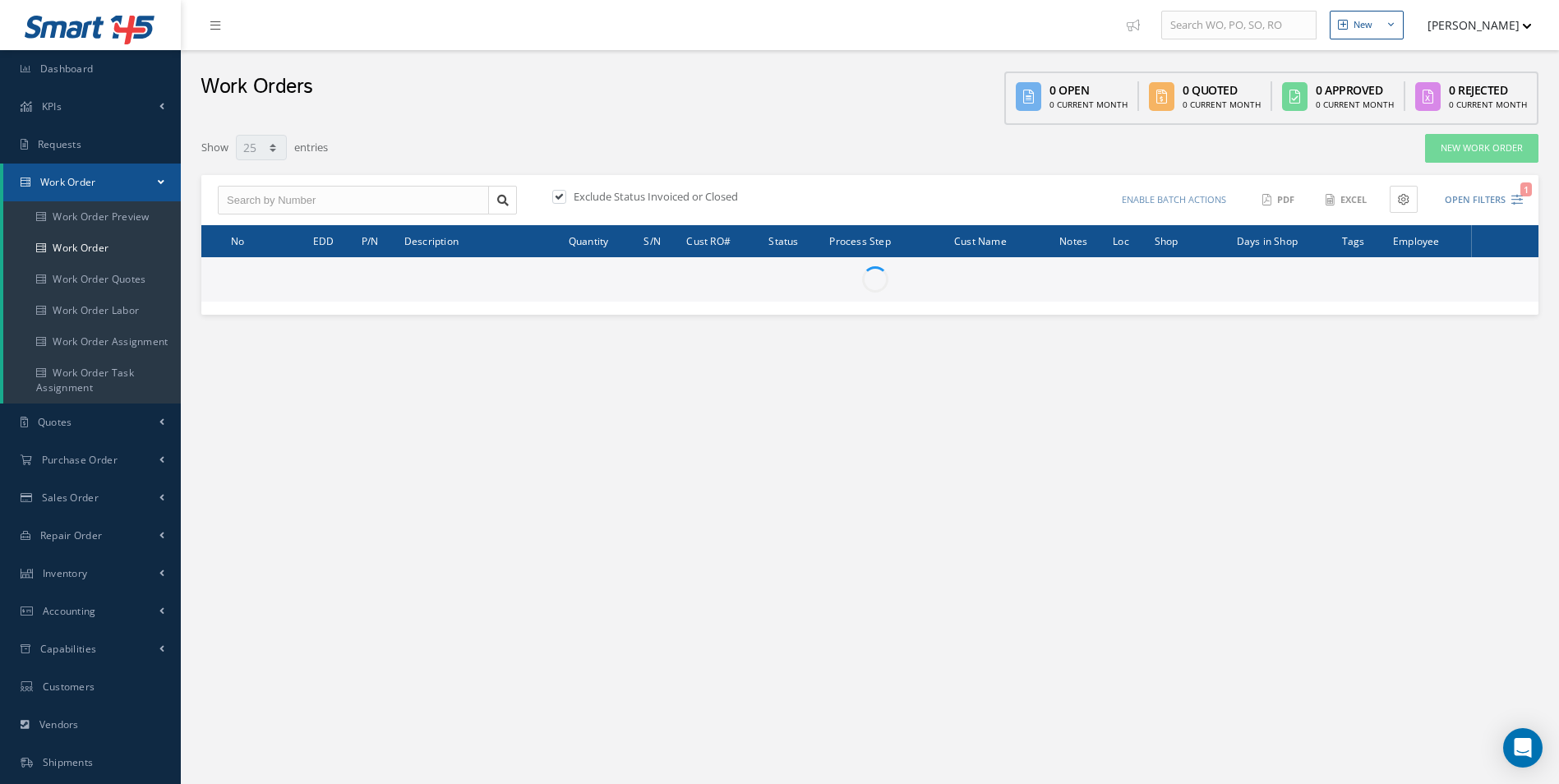
select select "25"
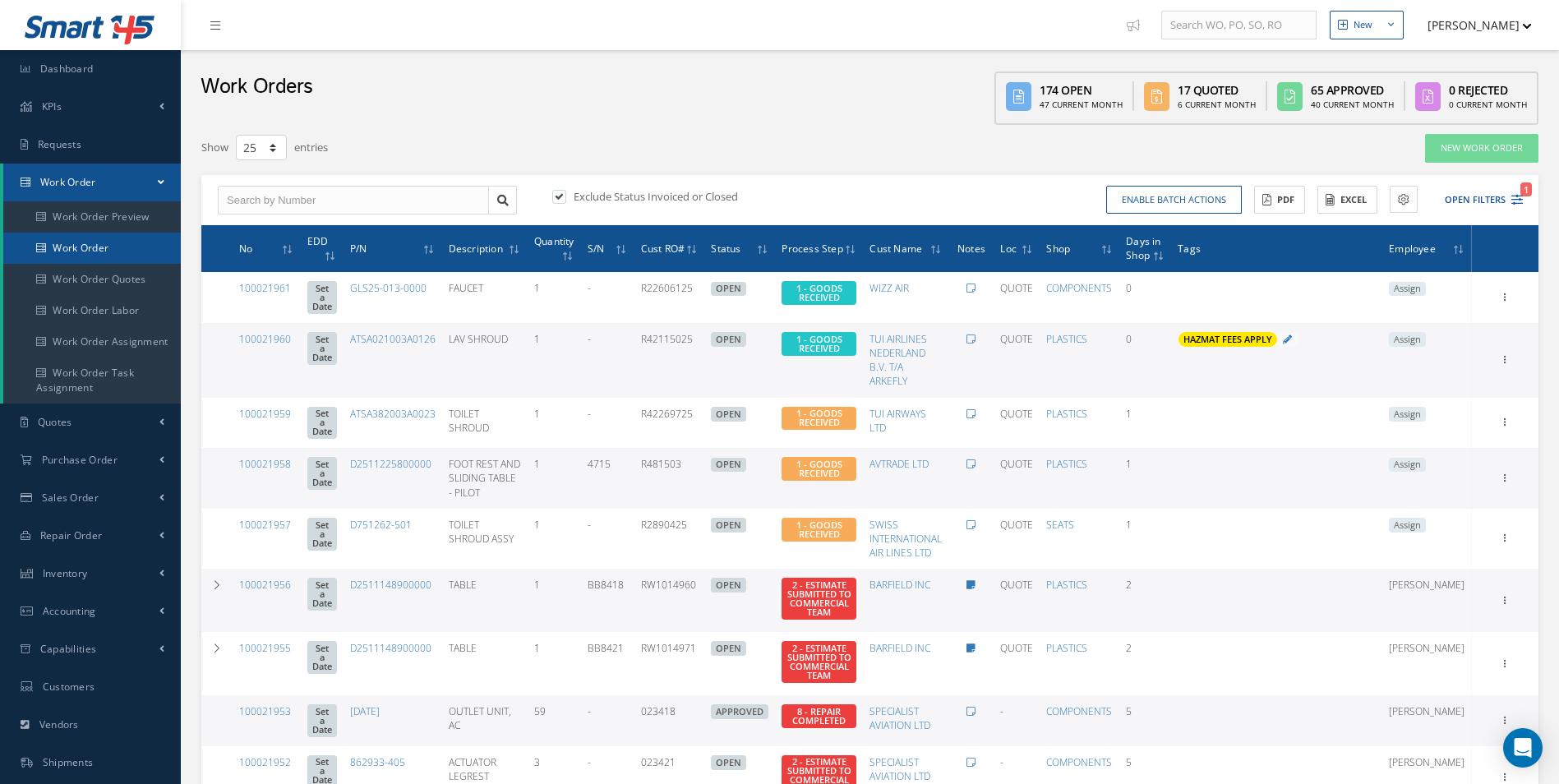
click at [98, 243] on link "Work Order" at bounding box center [92, 247] width 177 height 31
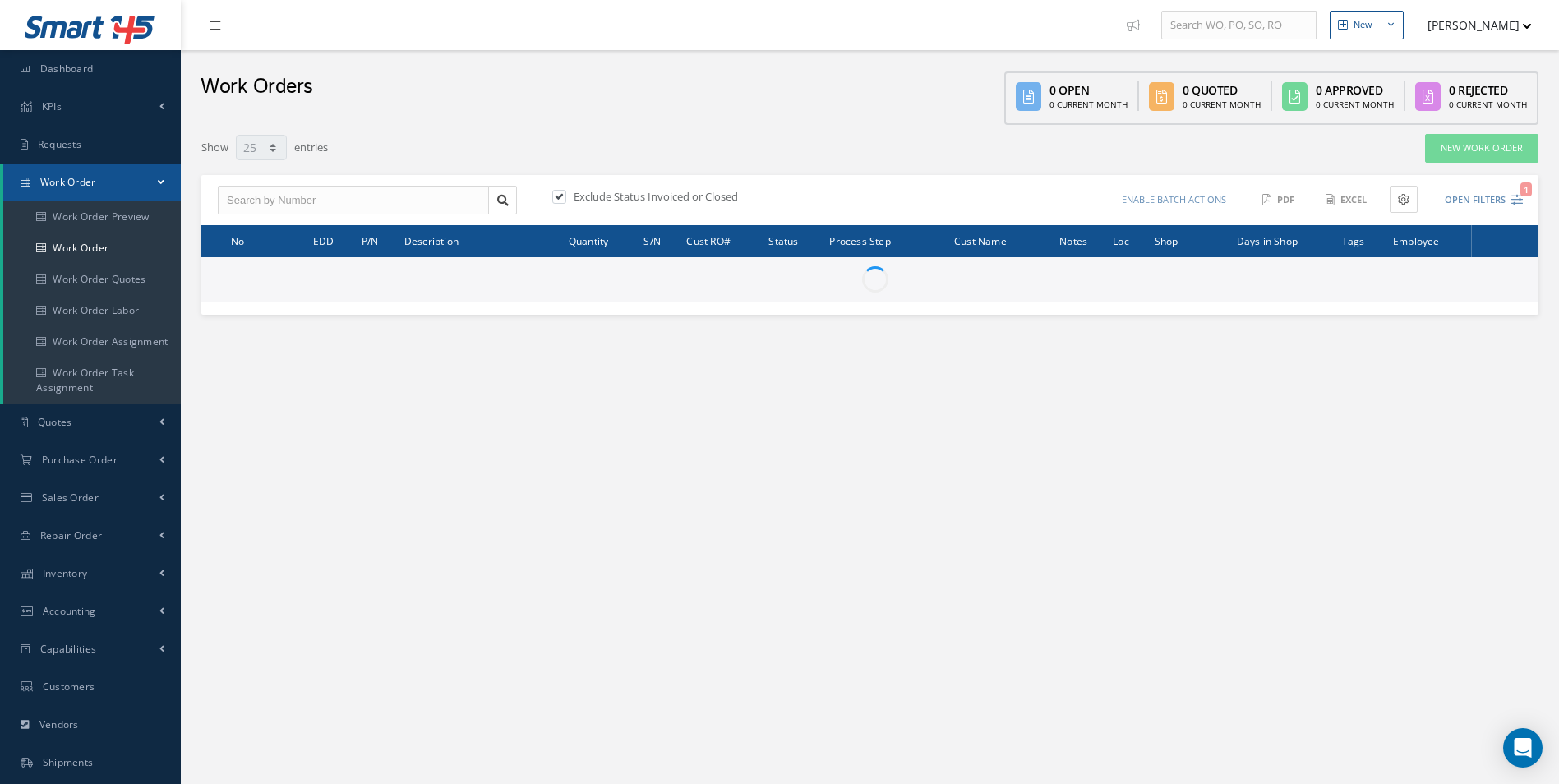
select select "25"
